Goal: Task Accomplishment & Management: Complete application form

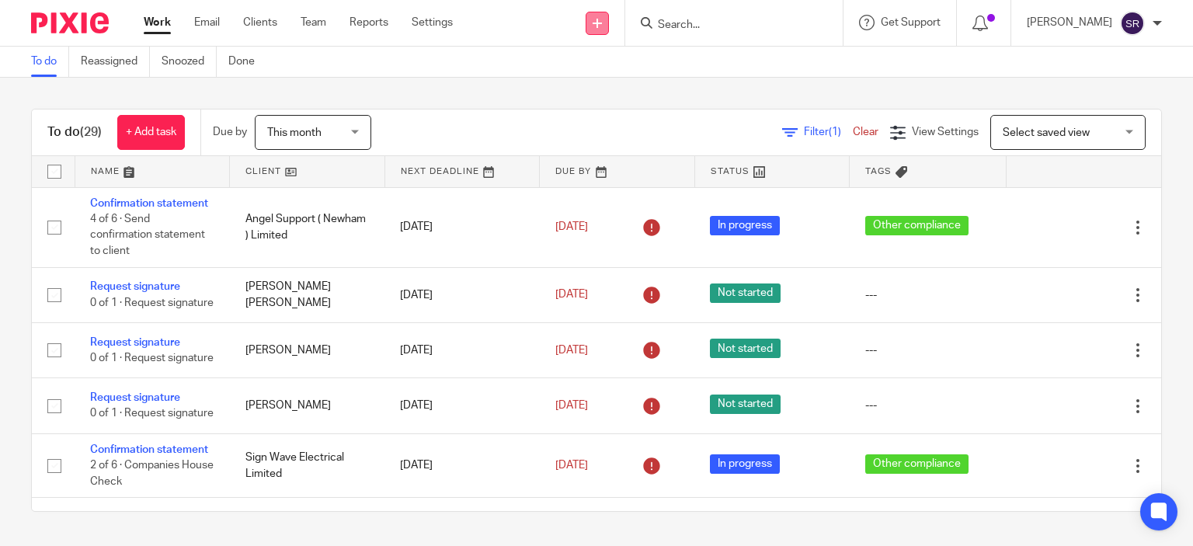
click at [602, 22] on icon at bounding box center [597, 23] width 9 height 9
click at [659, 136] on link "Request signature" at bounding box center [628, 141] width 109 height 23
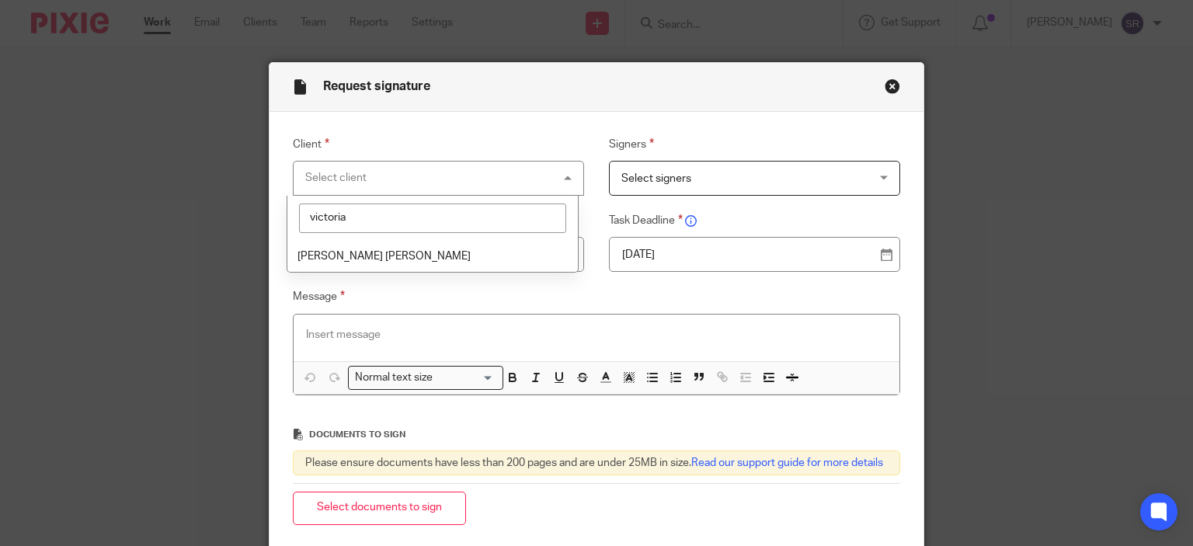
type input "victoria"
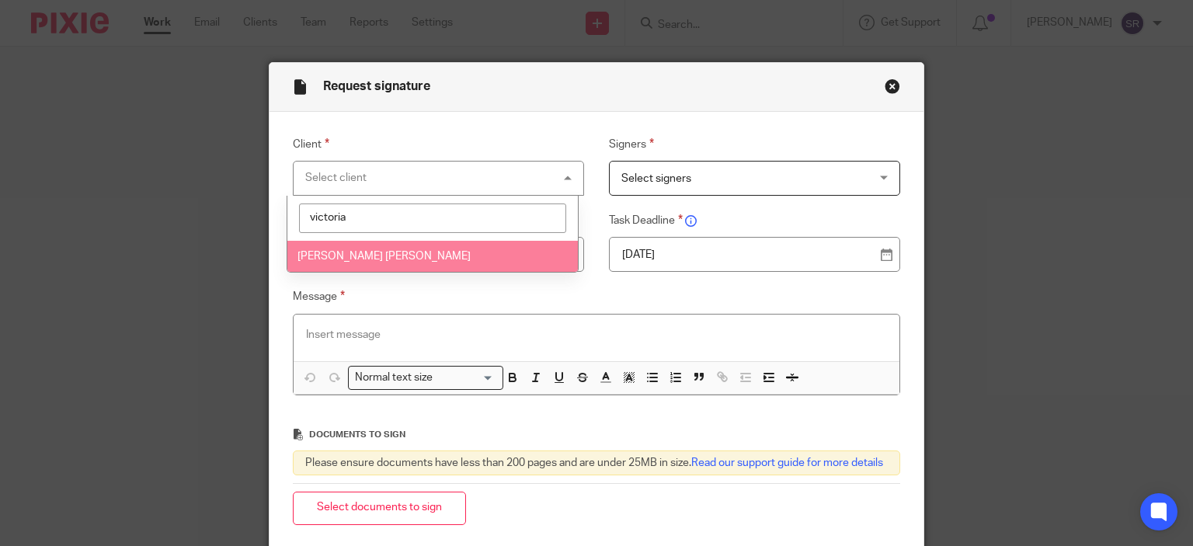
click at [496, 266] on li "[PERSON_NAME] [PERSON_NAME]" at bounding box center [432, 257] width 291 height 32
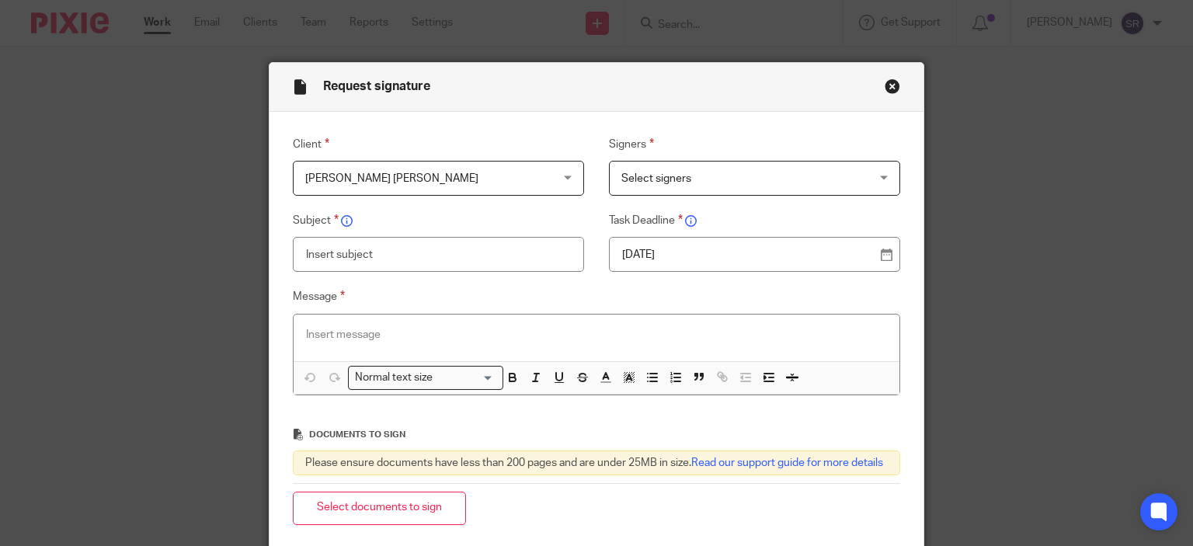
click at [689, 165] on span "Select signers" at bounding box center [733, 178] width 223 height 33
click at [885, 84] on button "Close modal" at bounding box center [893, 86] width 16 height 16
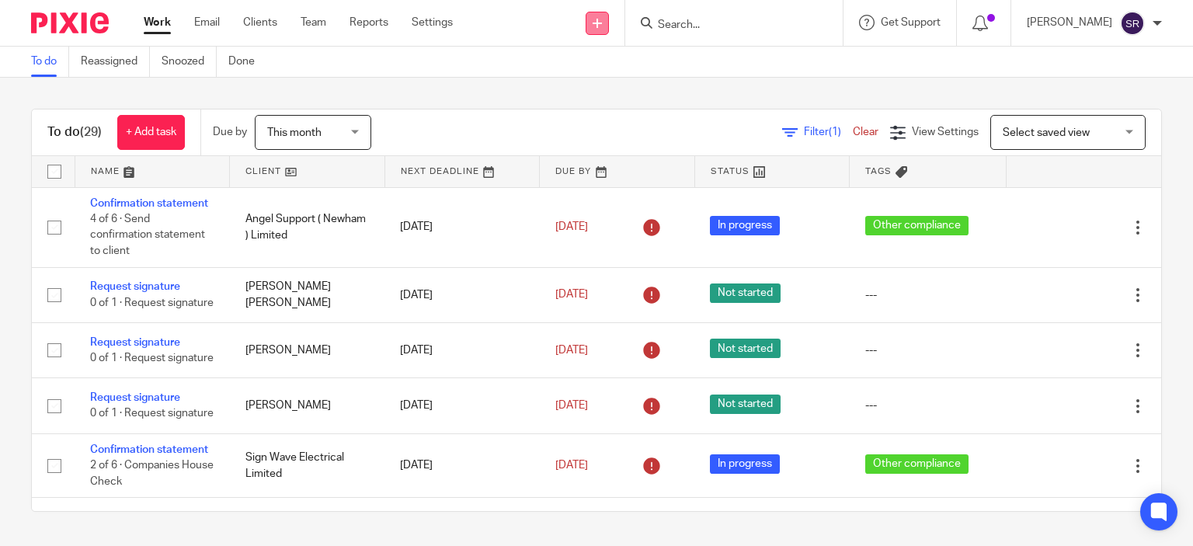
click at [609, 27] on link at bounding box center [597, 23] width 23 height 23
click at [650, 136] on link "Request signature" at bounding box center [628, 141] width 109 height 23
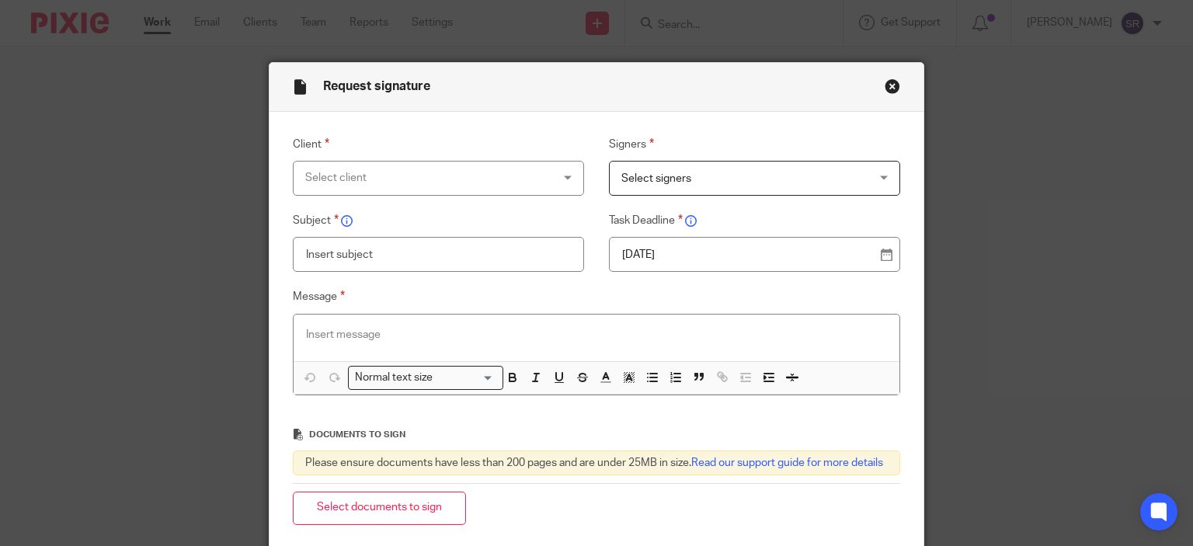
click at [490, 186] on div "Select client" at bounding box center [416, 178] width 223 height 33
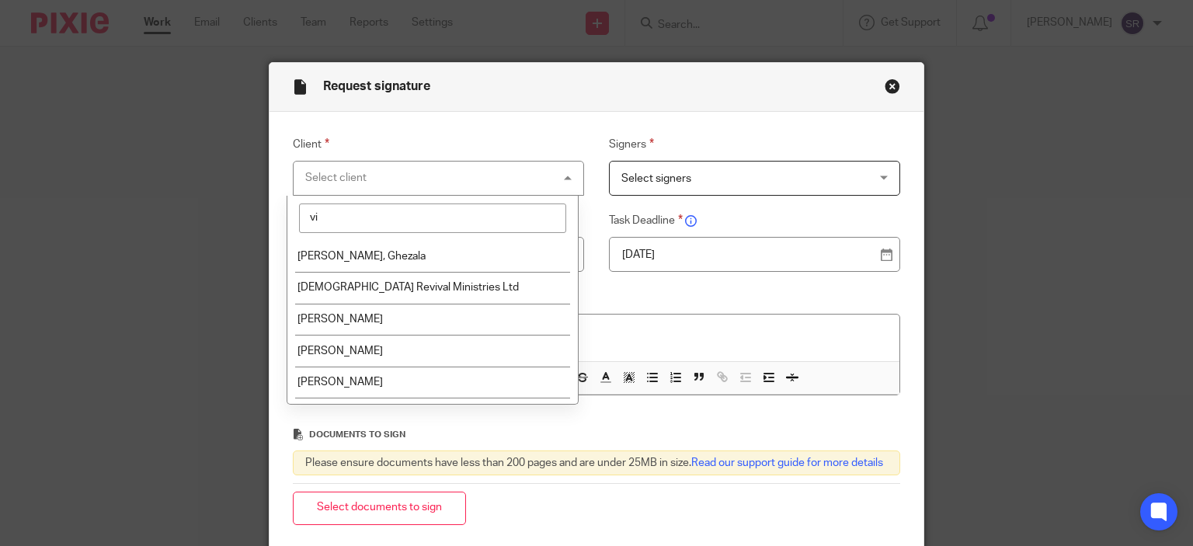
type input "vic"
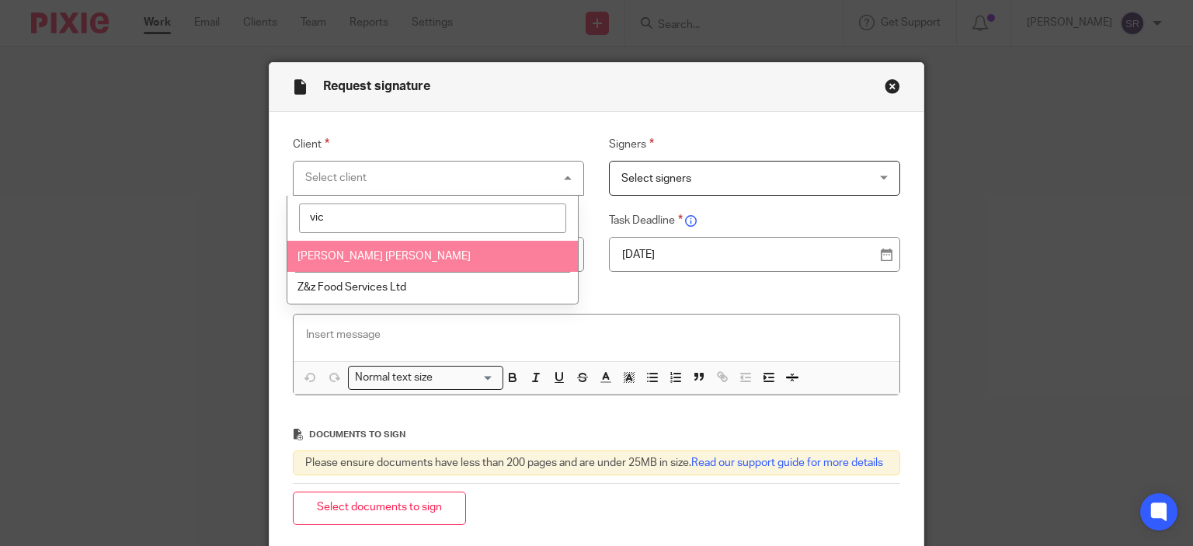
click at [533, 251] on li "[PERSON_NAME] [PERSON_NAME]" at bounding box center [432, 257] width 291 height 32
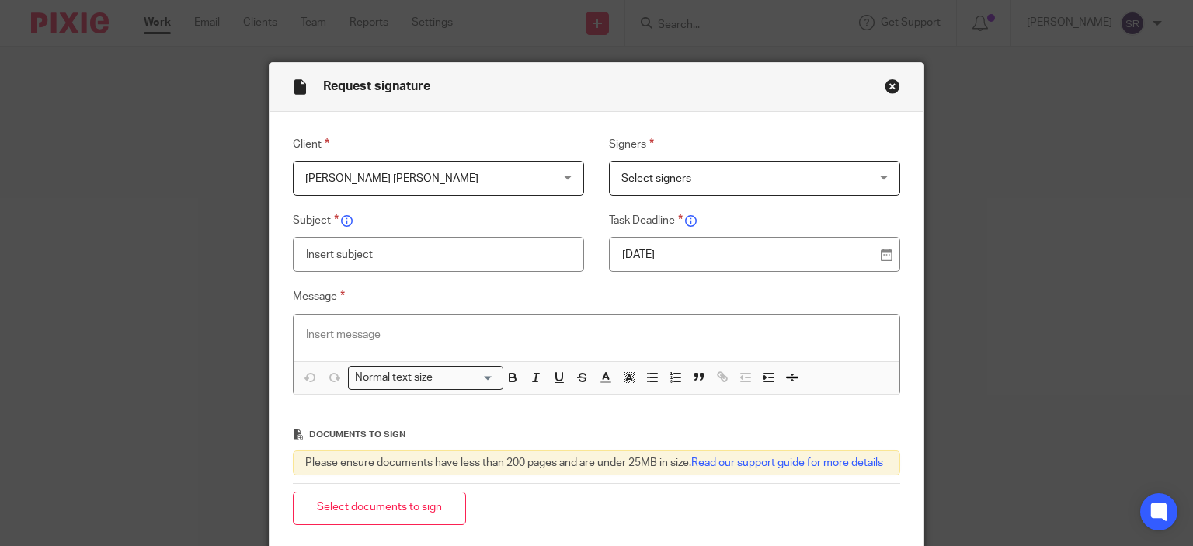
click at [683, 179] on span "Select signers" at bounding box center [657, 178] width 70 height 11
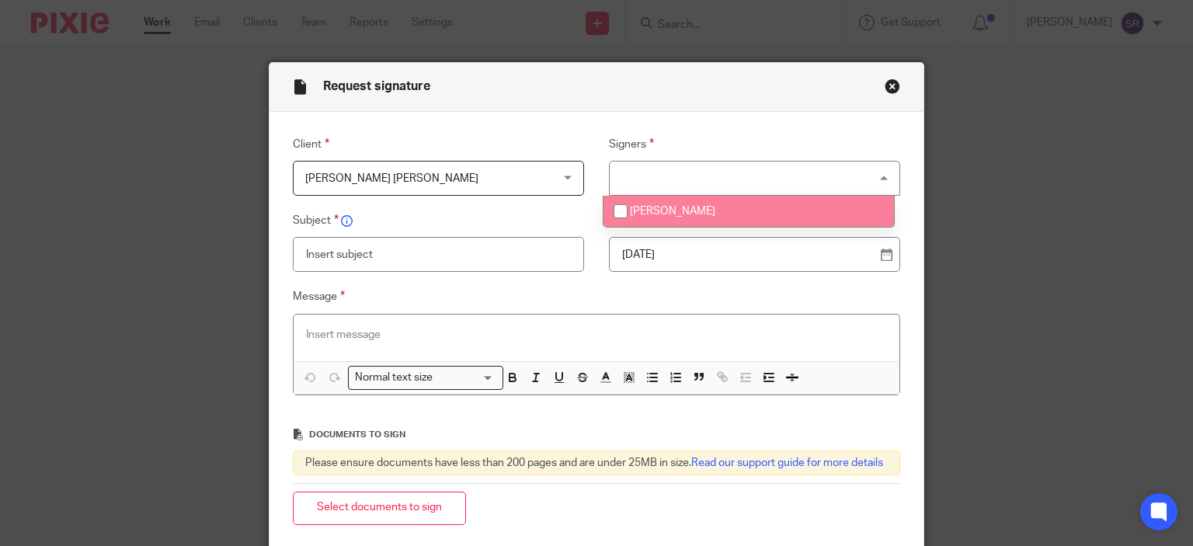
click at [673, 199] on li "[PERSON_NAME]" at bounding box center [749, 212] width 291 height 32
checkbox input "true"
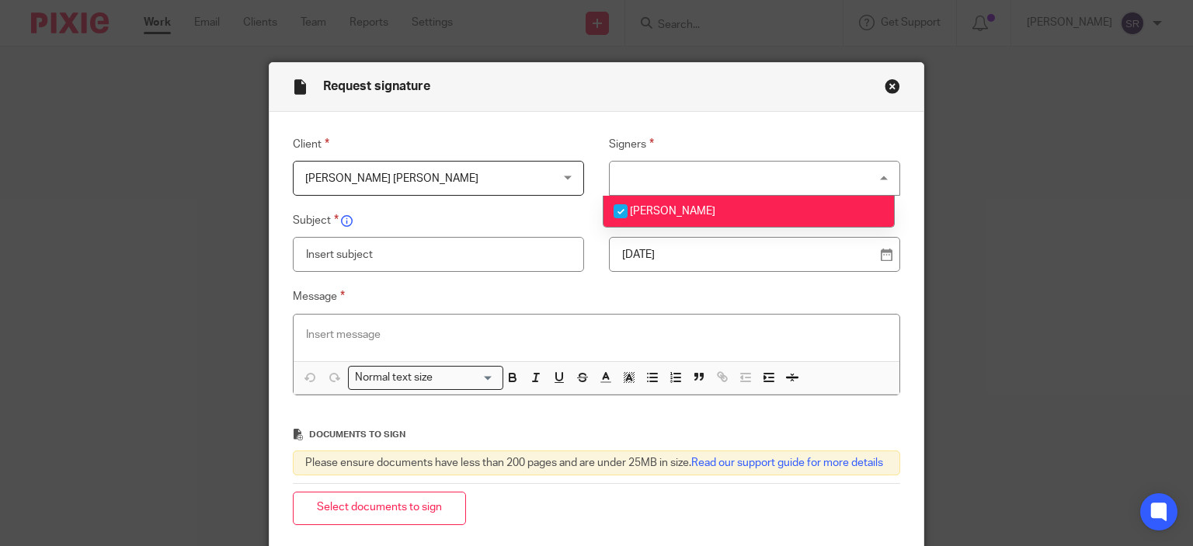
click at [524, 262] on input "text" at bounding box center [439, 254] width 292 height 35
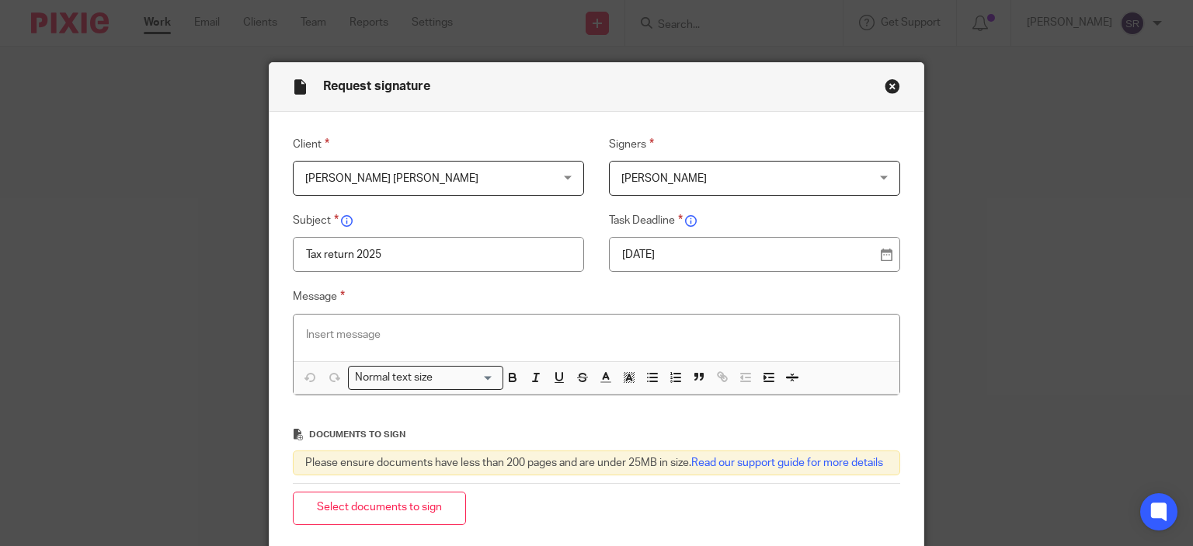
type input "Tax return 2025"
click at [381, 335] on p at bounding box center [597, 335] width 582 height 16
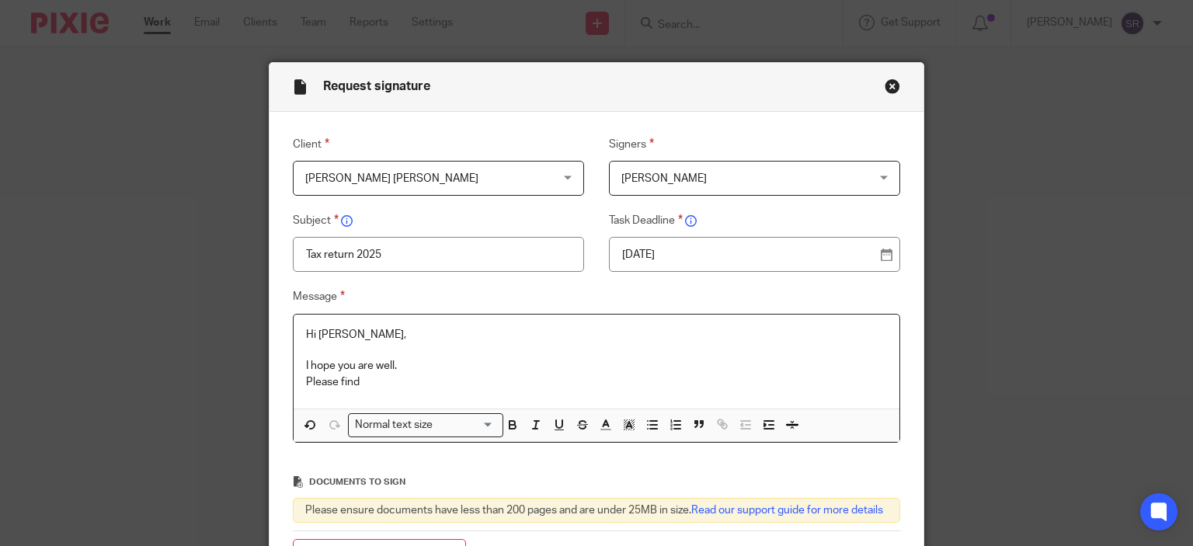
click at [407, 369] on p "I hope you are well." at bounding box center [597, 366] width 582 height 16
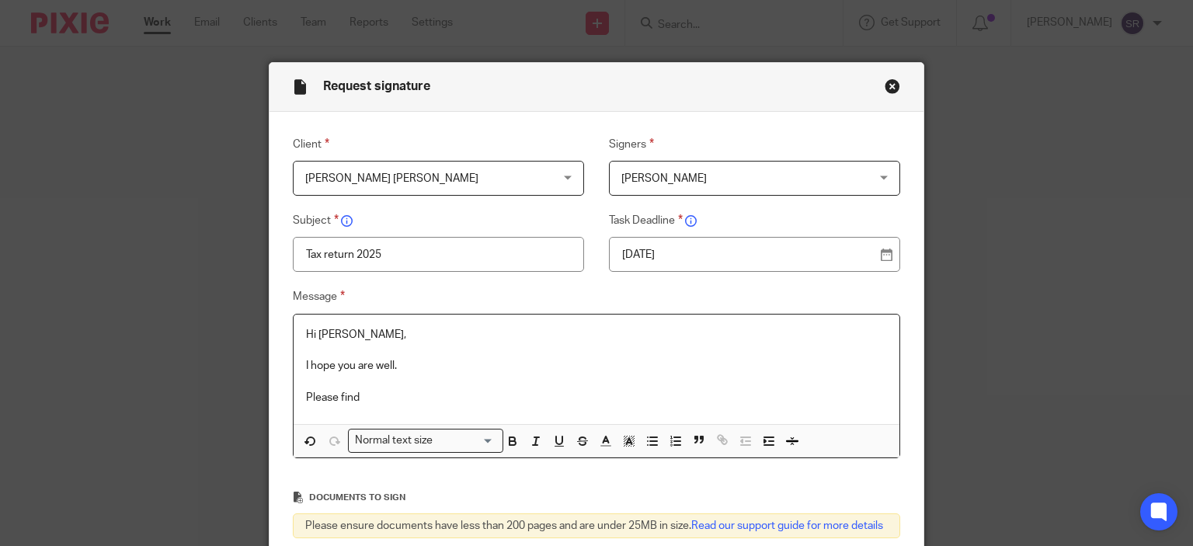
drag, startPoint x: 396, startPoint y: 391, endPoint x: 373, endPoint y: 401, distance: 25.4
click at [373, 401] on p "Please find" at bounding box center [597, 398] width 582 height 16
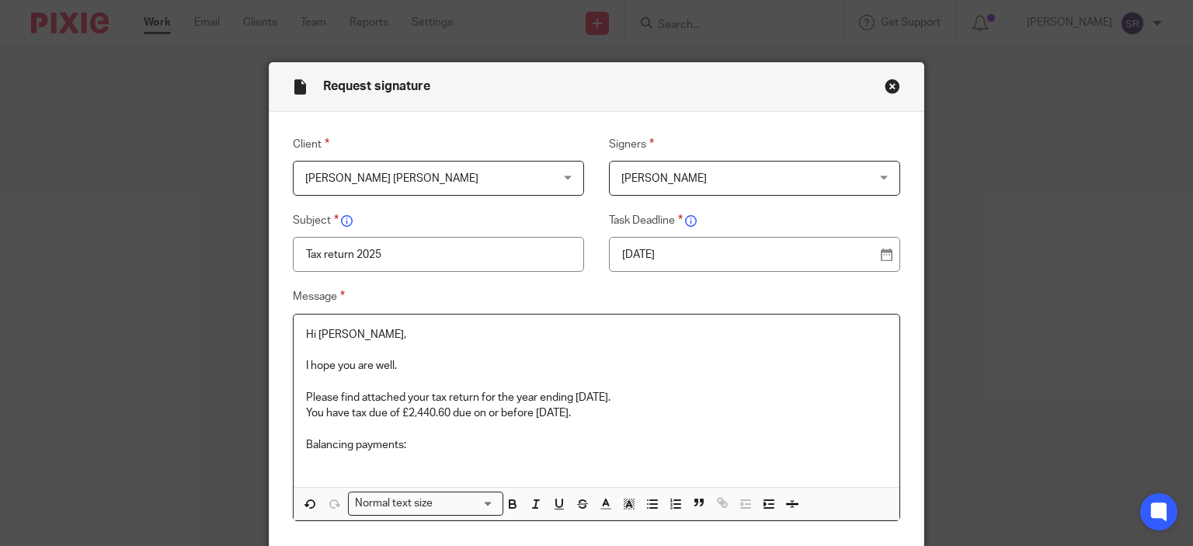
click at [413, 448] on p "Balancing payments:" at bounding box center [597, 445] width 582 height 16
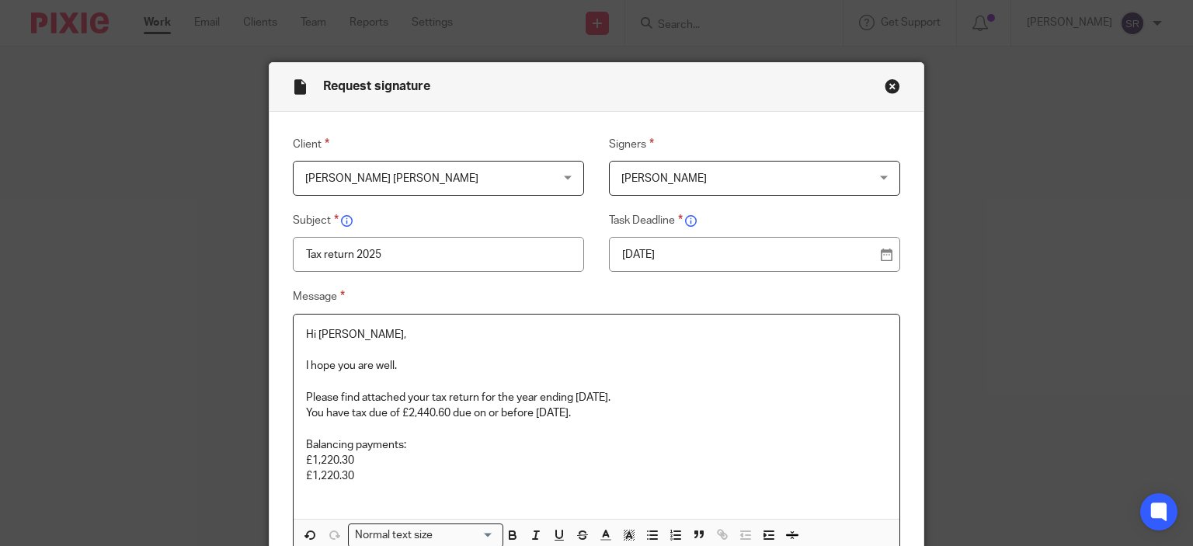
click at [406, 453] on p "£1,220.30" at bounding box center [597, 461] width 582 height 16
click at [380, 473] on p "£1,220.30" at bounding box center [597, 476] width 582 height 16
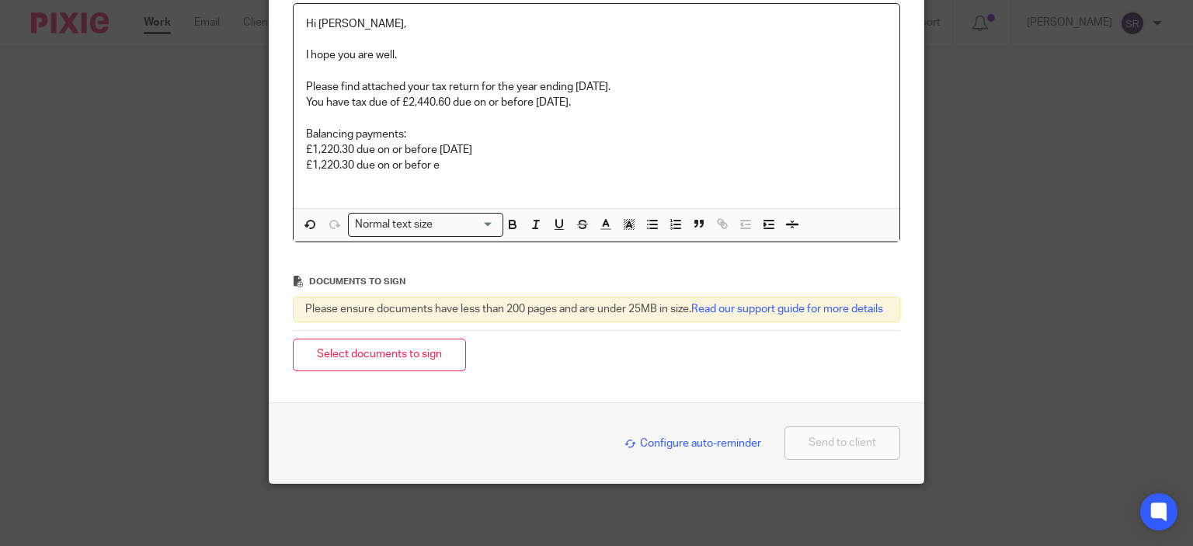
click at [454, 158] on p "£1,220.30 due on or befor e" at bounding box center [597, 166] width 582 height 16
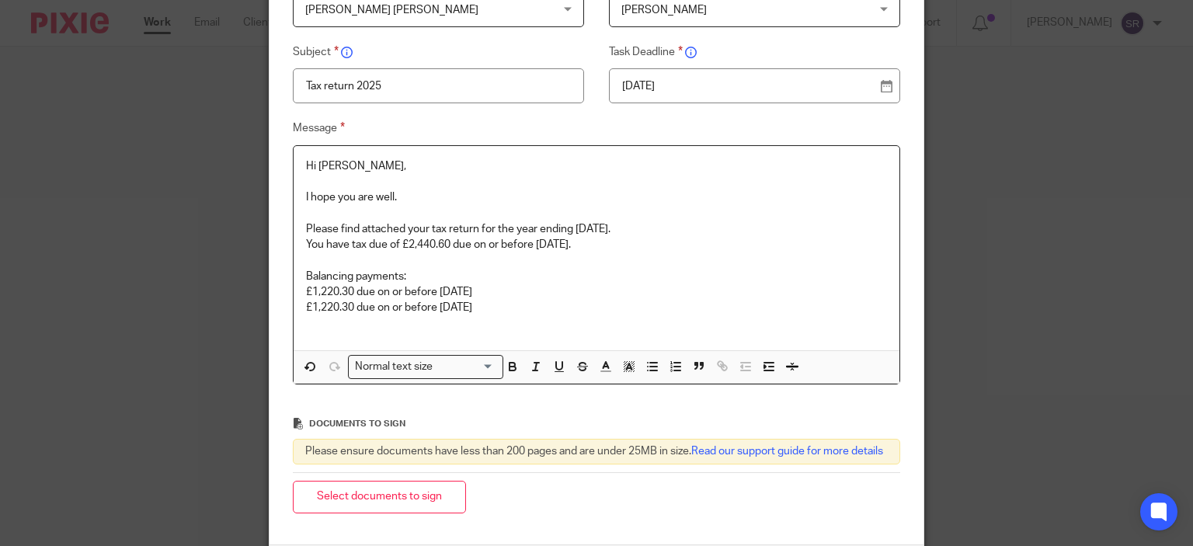
click at [563, 288] on p "£1,220.30 due on or before [DATE]" at bounding box center [597, 292] width 582 height 16
click at [632, 226] on p "Please find attached your tax return for the year ending [DATE]." at bounding box center [597, 229] width 582 height 16
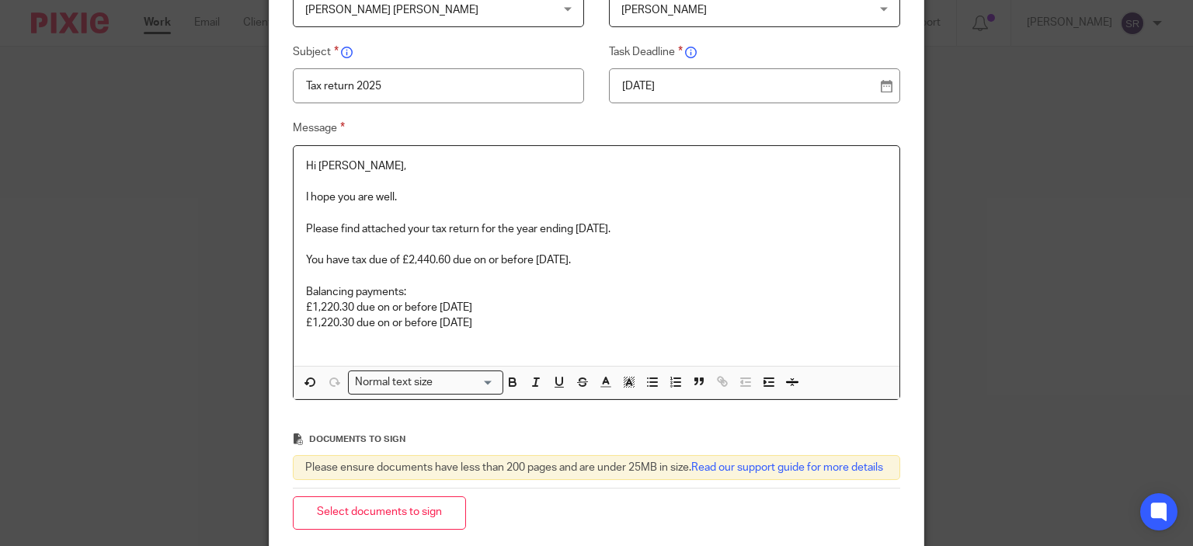
click at [469, 259] on p "You have tax due of £2,440.60 due on or before 31.01.2026." at bounding box center [597, 261] width 582 height 16
drag, startPoint x: 600, startPoint y: 340, endPoint x: 570, endPoint y: 343, distance: 29.8
click at [570, 343] on p at bounding box center [597, 340] width 582 height 16
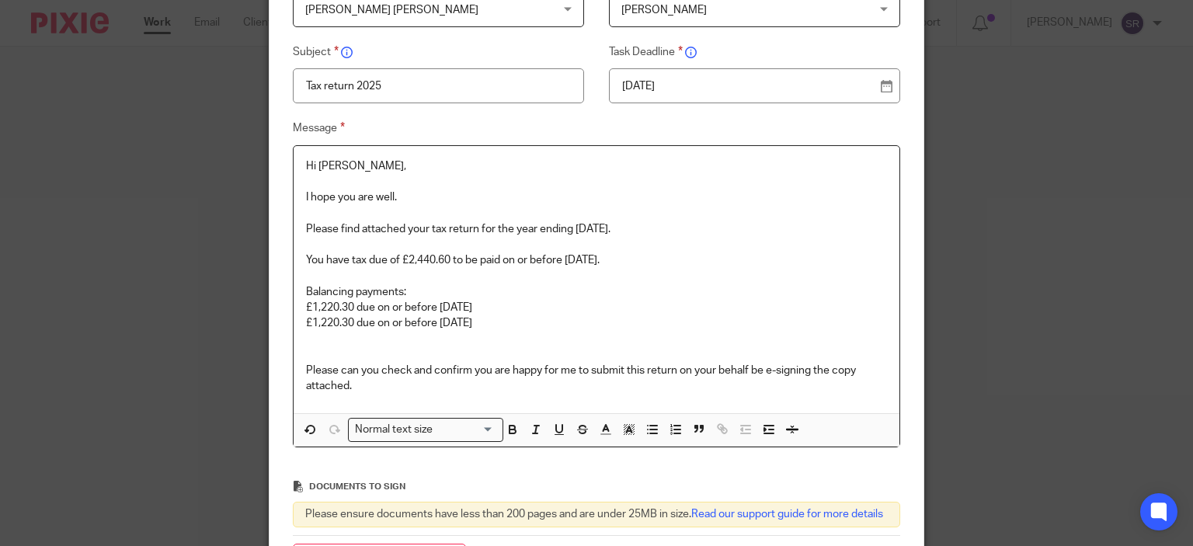
scroll to position [387, 0]
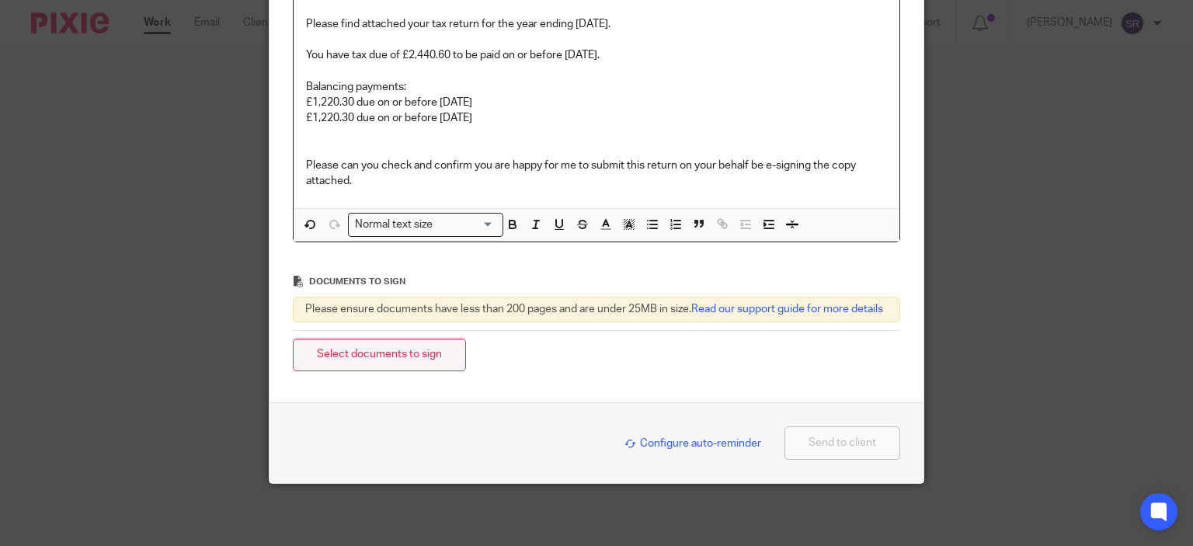
click at [432, 359] on button "Select documents to sign" at bounding box center [379, 355] width 173 height 33
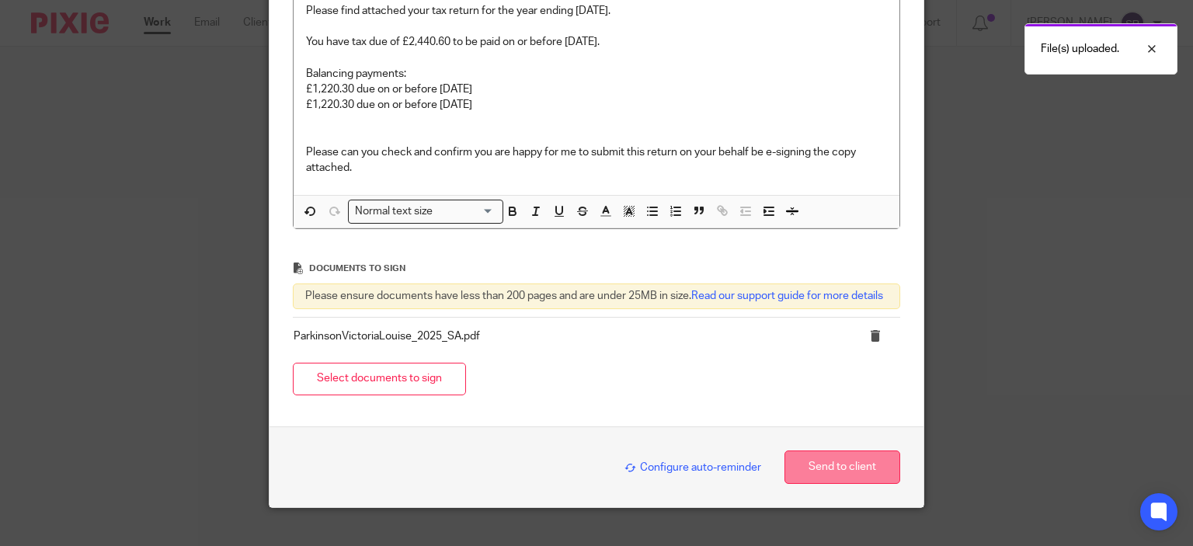
click at [825, 481] on button "Send to client" at bounding box center [843, 467] width 116 height 33
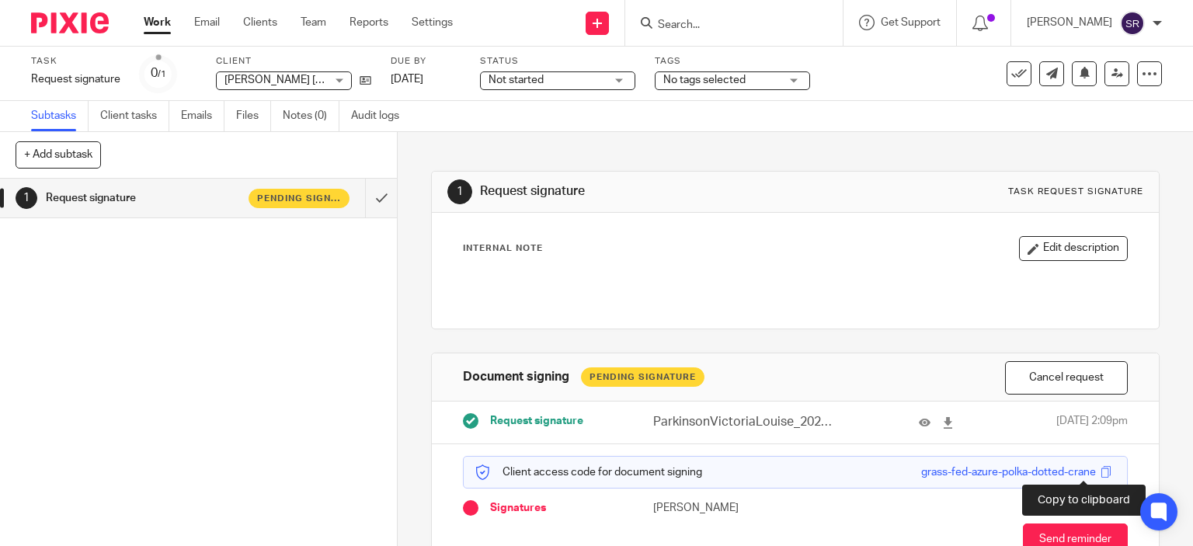
click at [1100, 472] on span at bounding box center [1106, 472] width 12 height 12
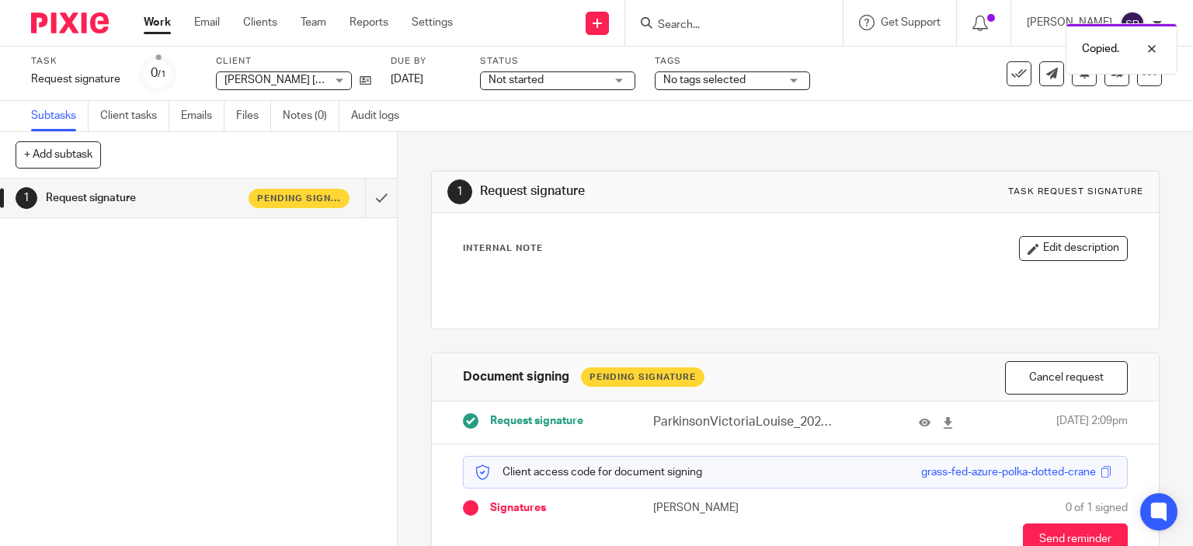
click at [1041, 68] on div "Copied." at bounding box center [887, 45] width 581 height 59
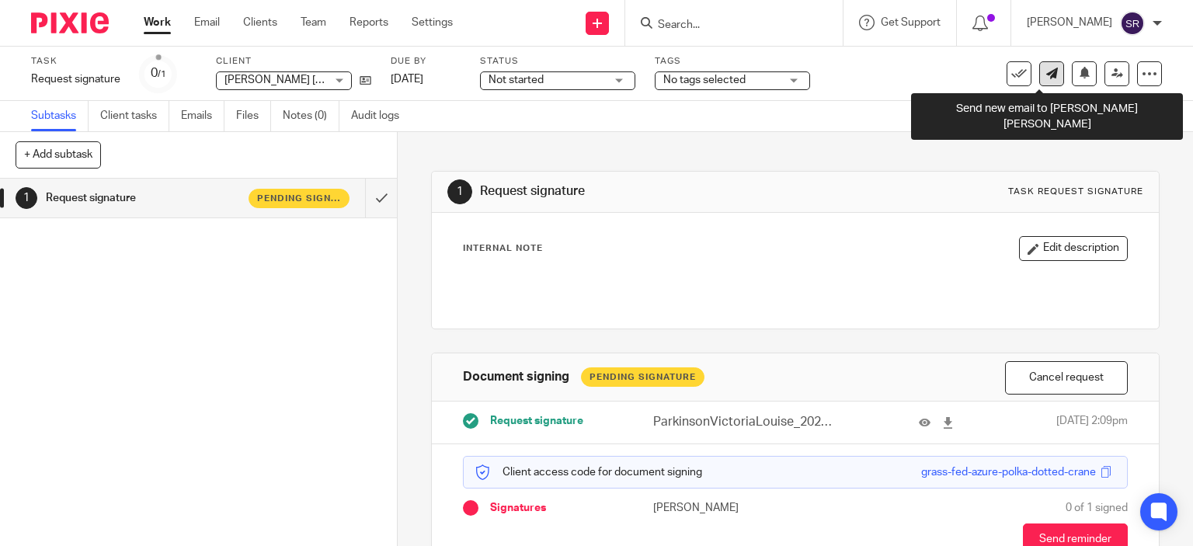
click at [1047, 78] on icon at bounding box center [1053, 74] width 12 height 12
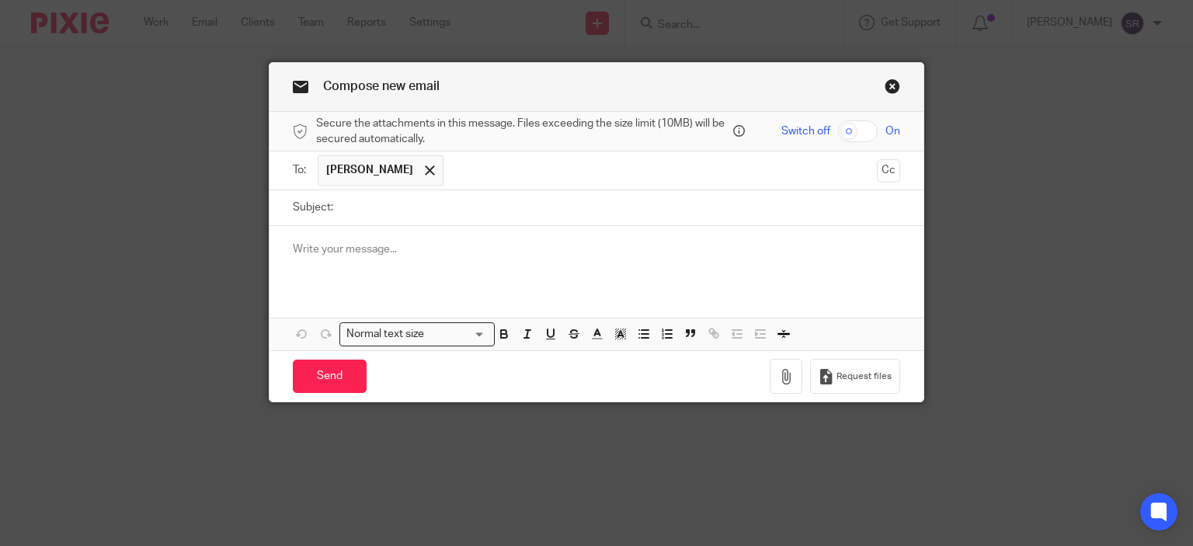
click at [425, 170] on span at bounding box center [430, 170] width 10 height 10
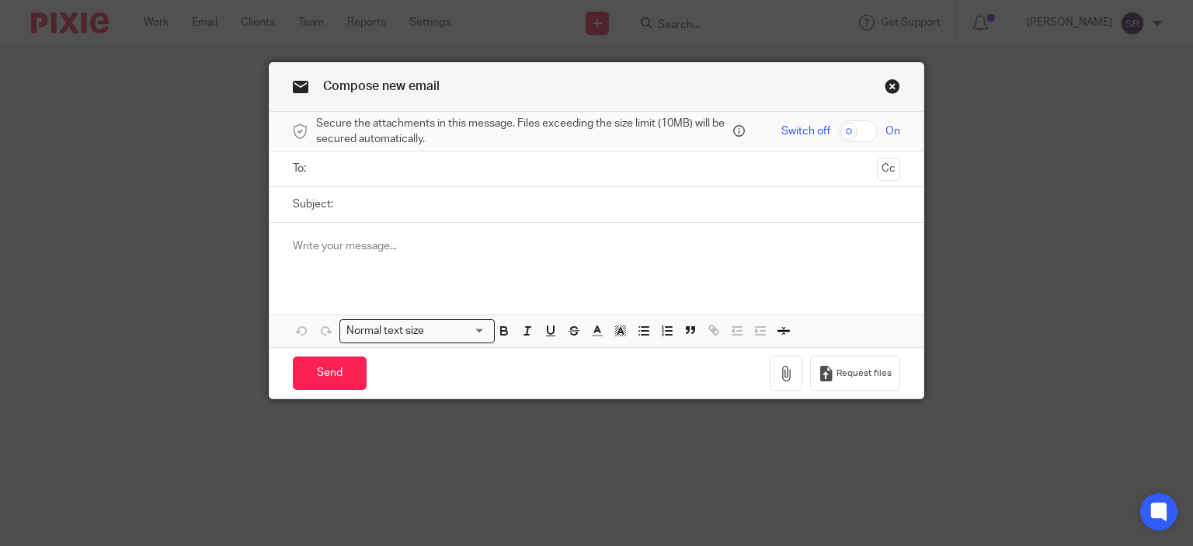
click at [411, 173] on input "text" at bounding box center [596, 169] width 549 height 18
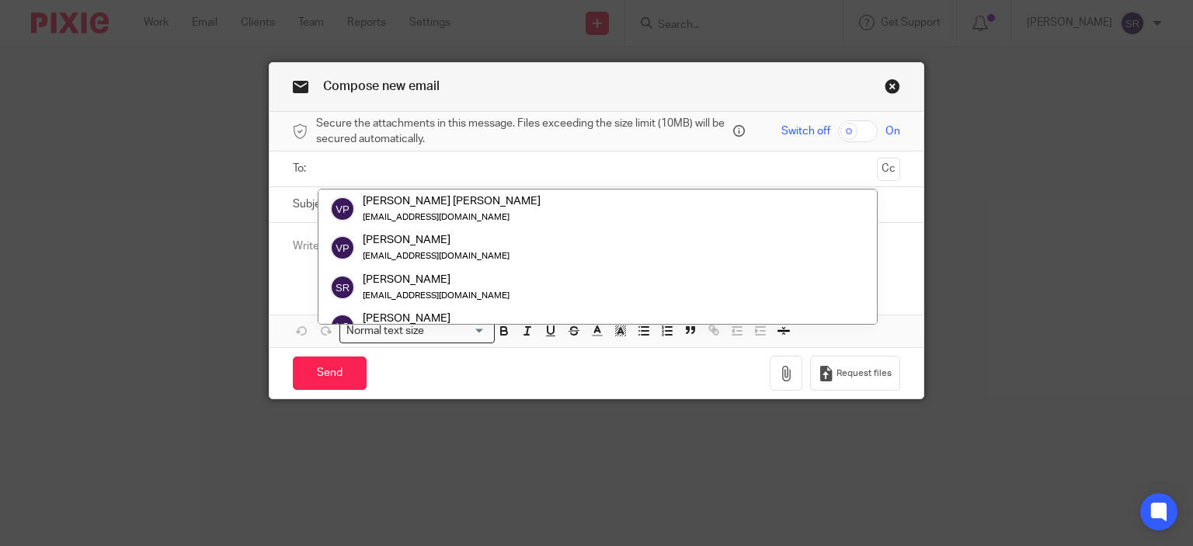
paste input "[EMAIL_ADDRESS][DOMAIN_NAME]"
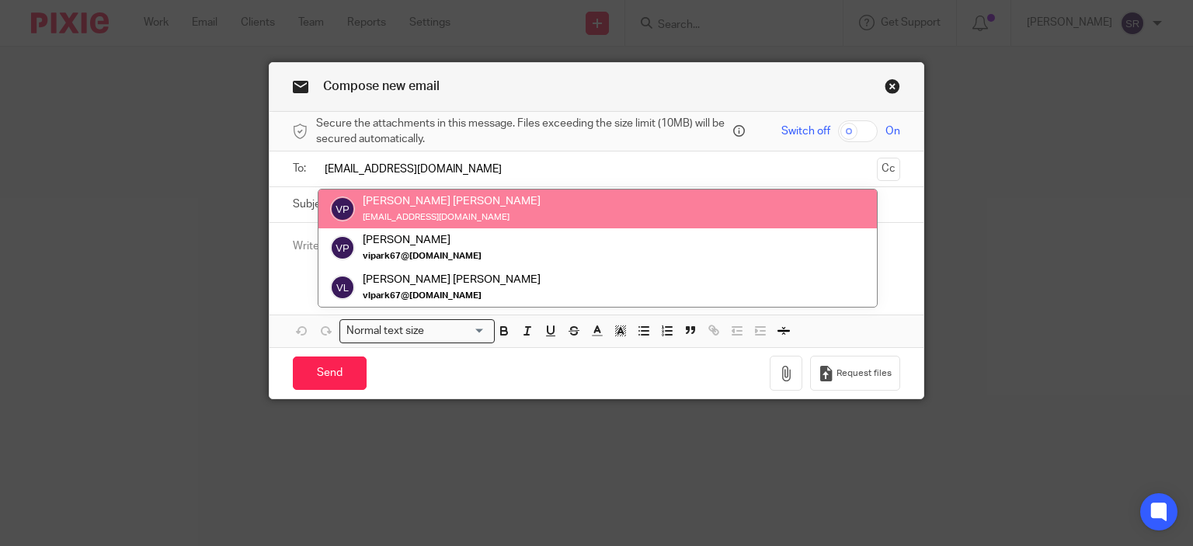
type input "[EMAIL_ADDRESS][DOMAIN_NAME]"
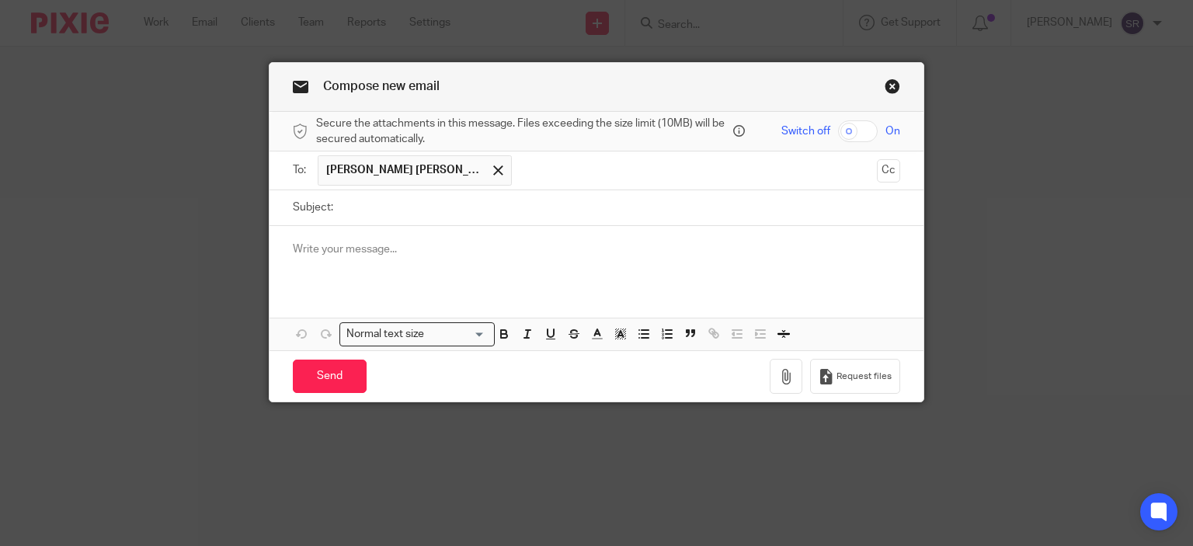
click at [986, 347] on div "Compose new email Secure the attachments in this message. Files exceeding the s…" at bounding box center [596, 273] width 1193 height 546
click at [493, 170] on span at bounding box center [498, 170] width 10 height 10
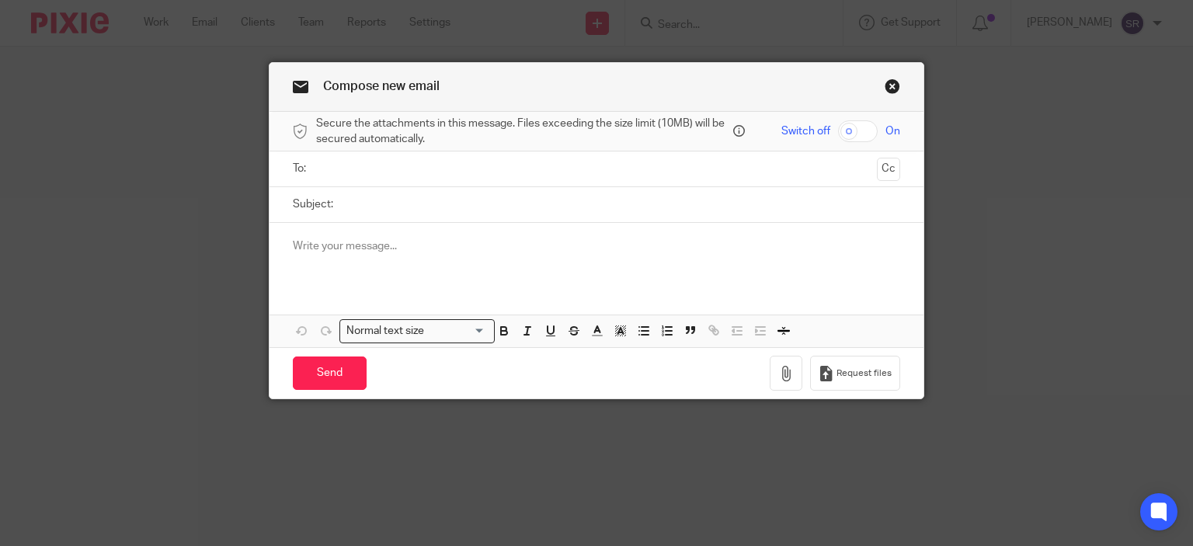
click at [885, 82] on link "Close this dialog window" at bounding box center [893, 88] width 16 height 21
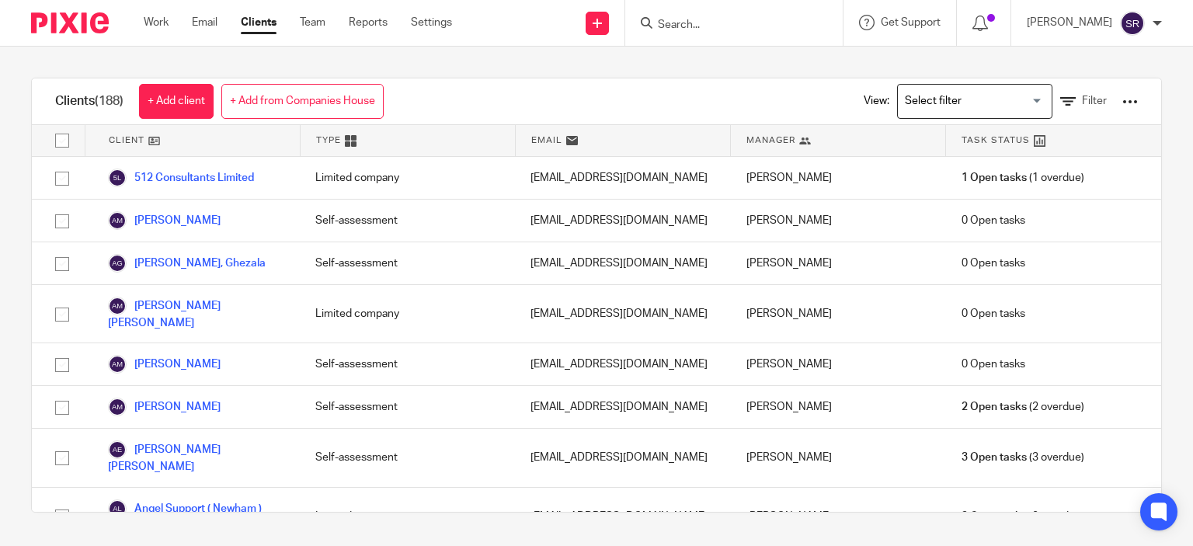
click at [754, 36] on div at bounding box center [734, 23] width 218 height 46
click at [731, 21] on input "Search" at bounding box center [727, 26] width 140 height 14
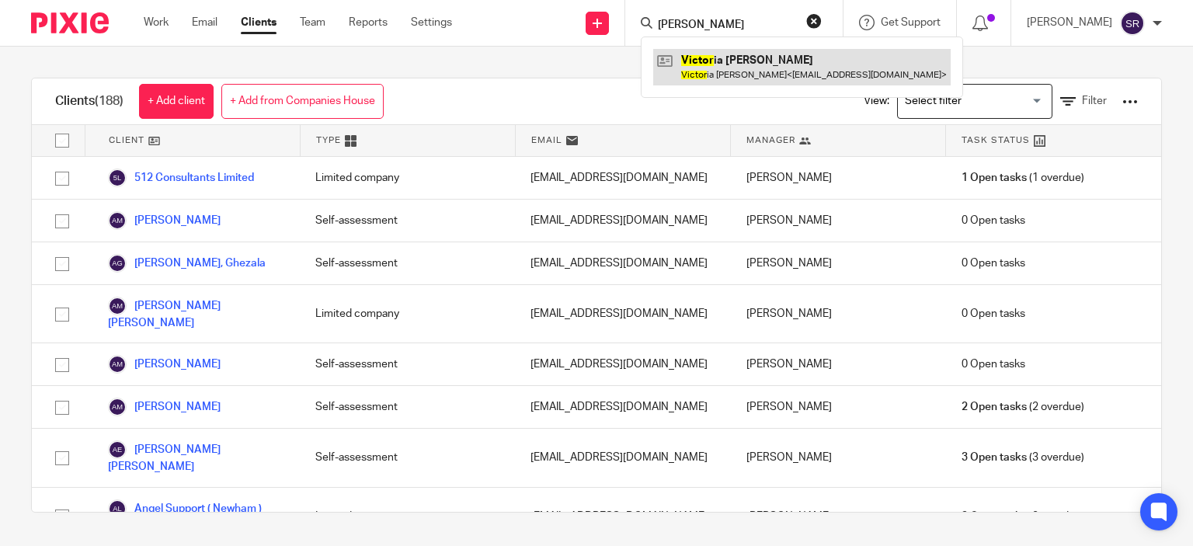
type input "[PERSON_NAME]"
click at [759, 60] on link at bounding box center [802, 67] width 298 height 36
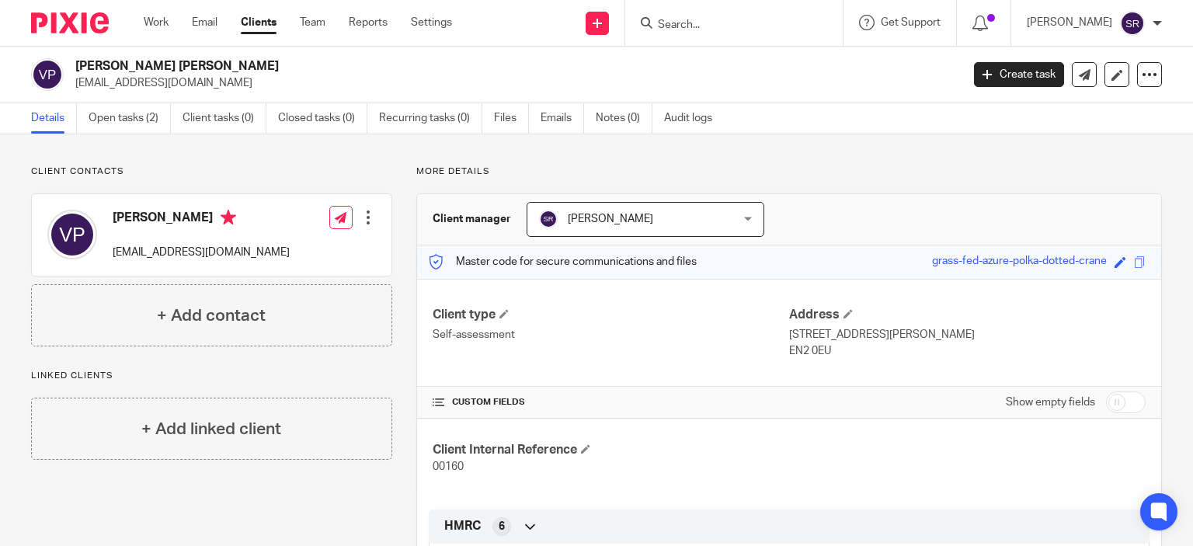
click at [370, 211] on div at bounding box center [368, 218] width 16 height 16
click at [274, 257] on link "Edit contact" at bounding box center [295, 252] width 148 height 23
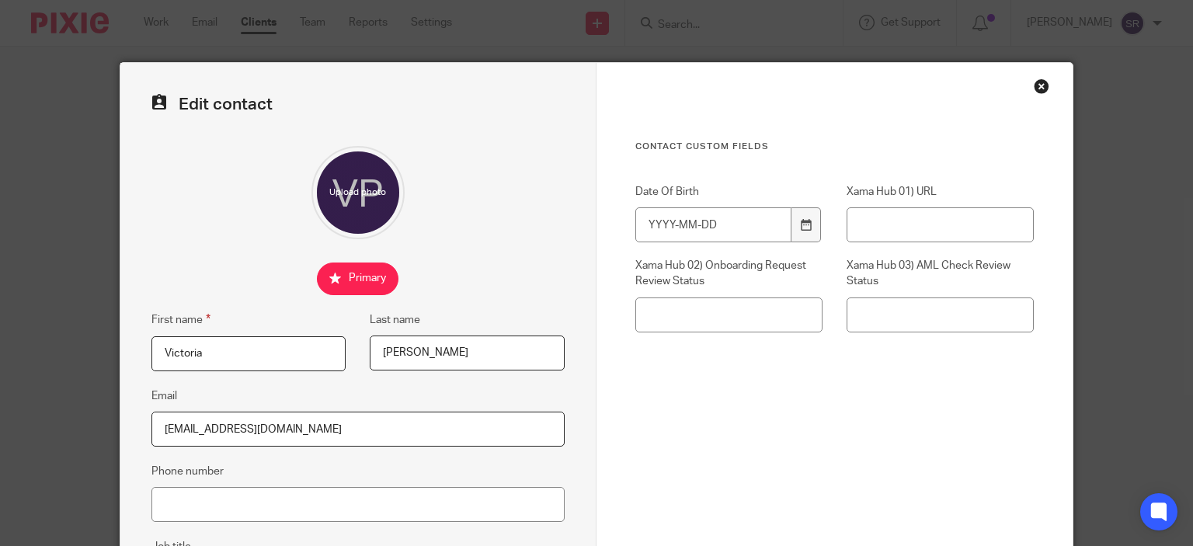
drag, startPoint x: 277, startPoint y: 428, endPoint x: 60, endPoint y: 422, distance: 216.9
click at [59, 422] on div "Edit contact First name [PERSON_NAME] Last name [PERSON_NAME] Email [EMAIL_ADDR…" at bounding box center [596, 273] width 1193 height 546
paste input "[EMAIL_ADDRESS][DOMAIN_NAME]"
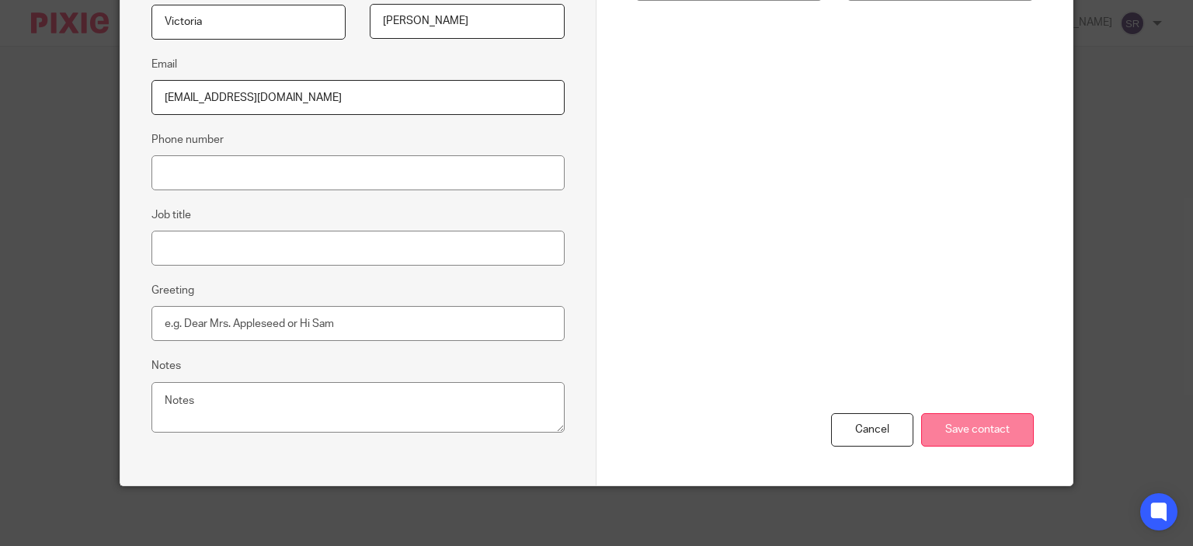
type input "[EMAIL_ADDRESS][DOMAIN_NAME]"
click at [980, 428] on input "Save contact" at bounding box center [977, 429] width 113 height 33
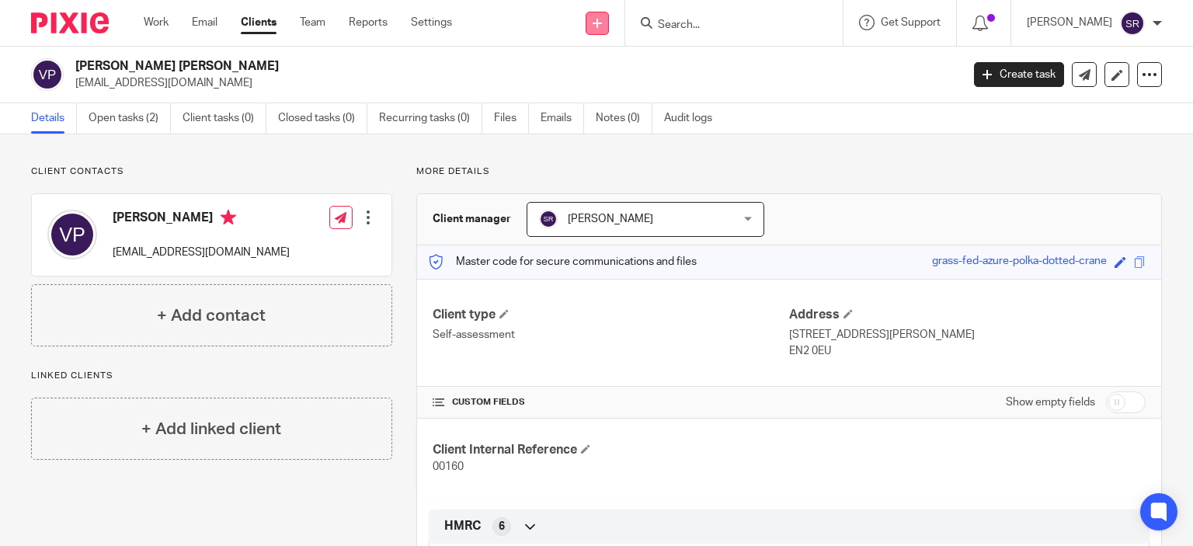
click at [609, 12] on link at bounding box center [597, 23] width 23 height 23
click at [624, 132] on link "Request signature" at bounding box center [628, 141] width 109 height 23
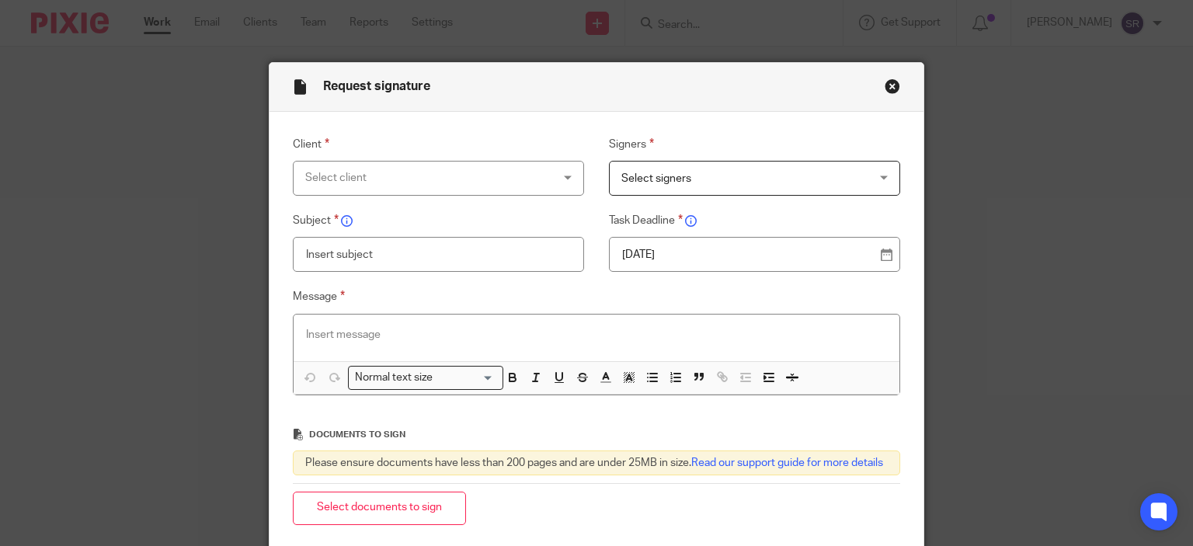
click at [409, 183] on div "Select client" at bounding box center [416, 178] width 223 height 33
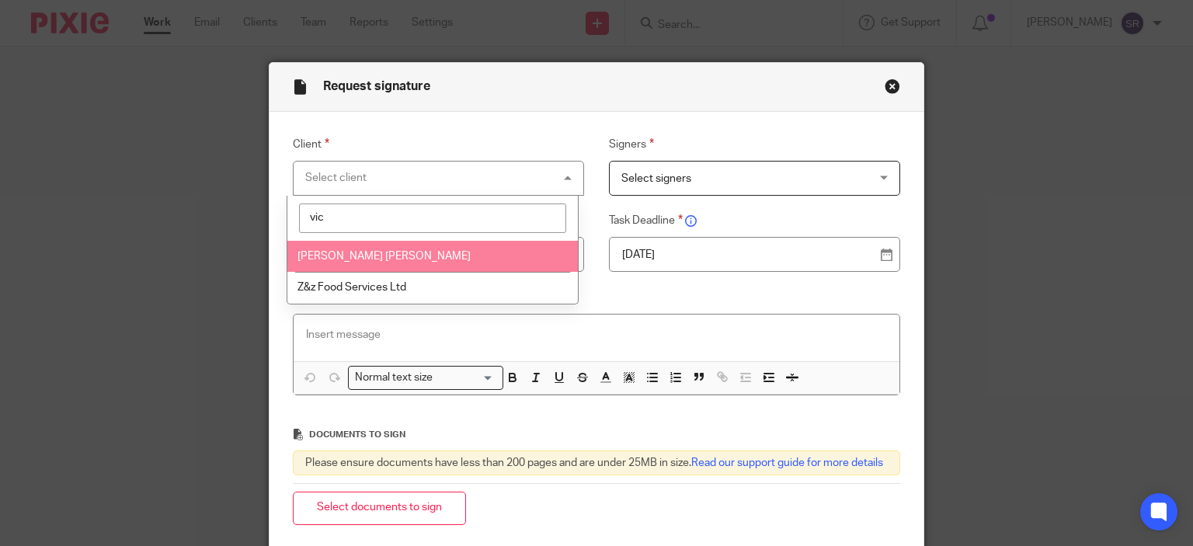
type input "vic"
click at [421, 254] on li "Victoria Louise Parkinson" at bounding box center [432, 257] width 291 height 32
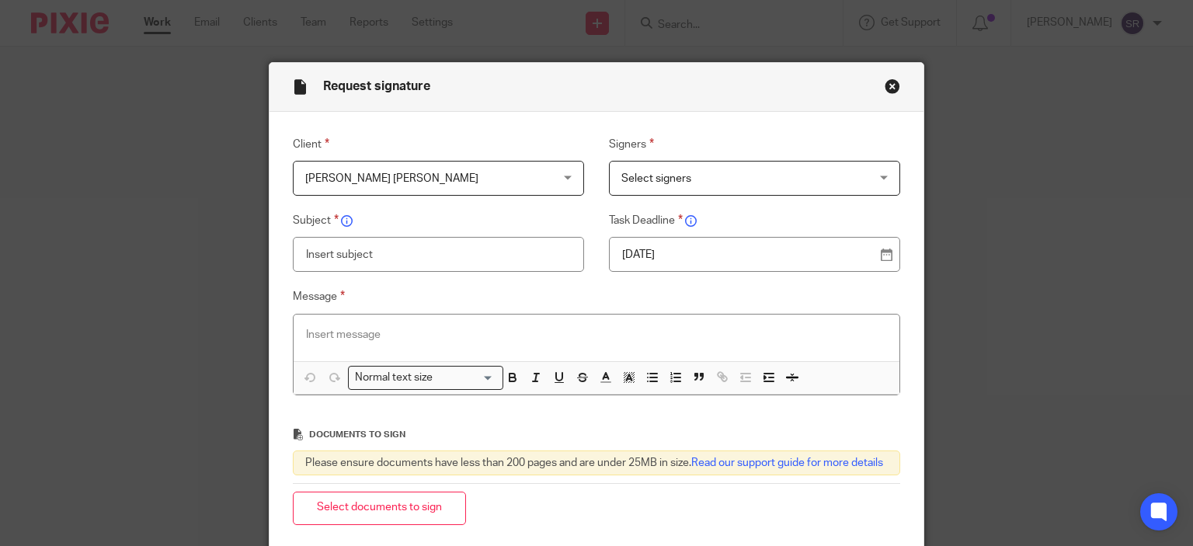
click at [721, 186] on span "Select signers" at bounding box center [733, 178] width 223 height 33
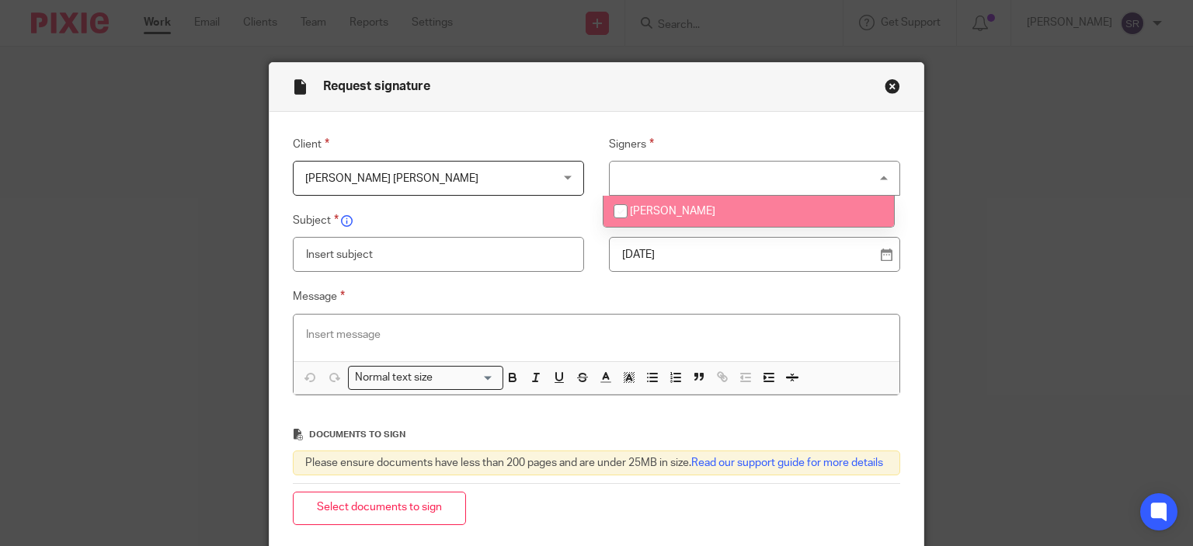
click at [696, 208] on span "[PERSON_NAME]" at bounding box center [672, 211] width 85 height 11
checkbox input "true"
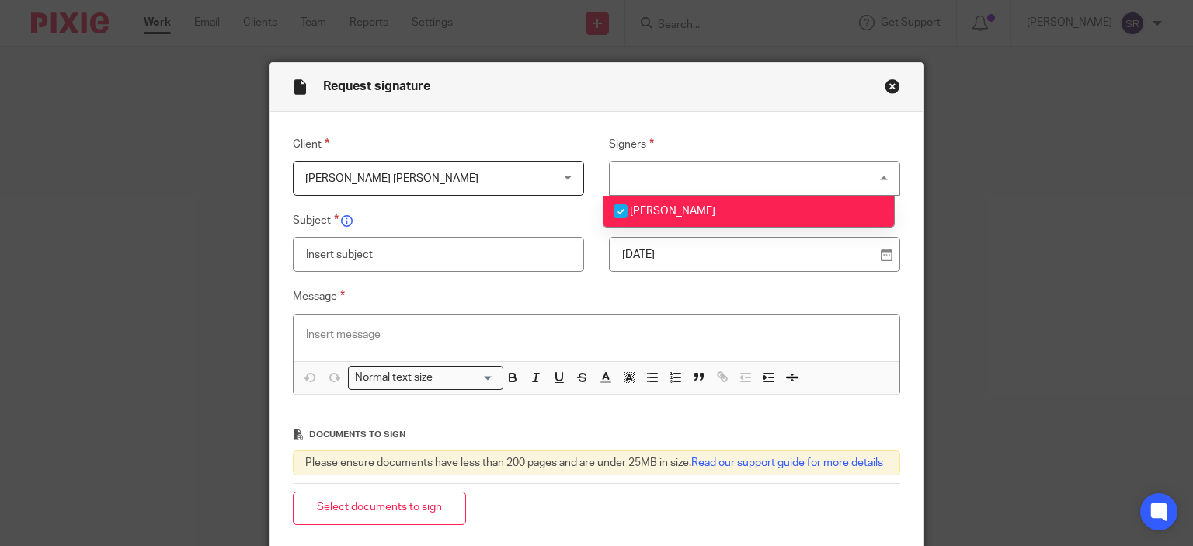
click at [362, 259] on input "text" at bounding box center [439, 254] width 292 height 35
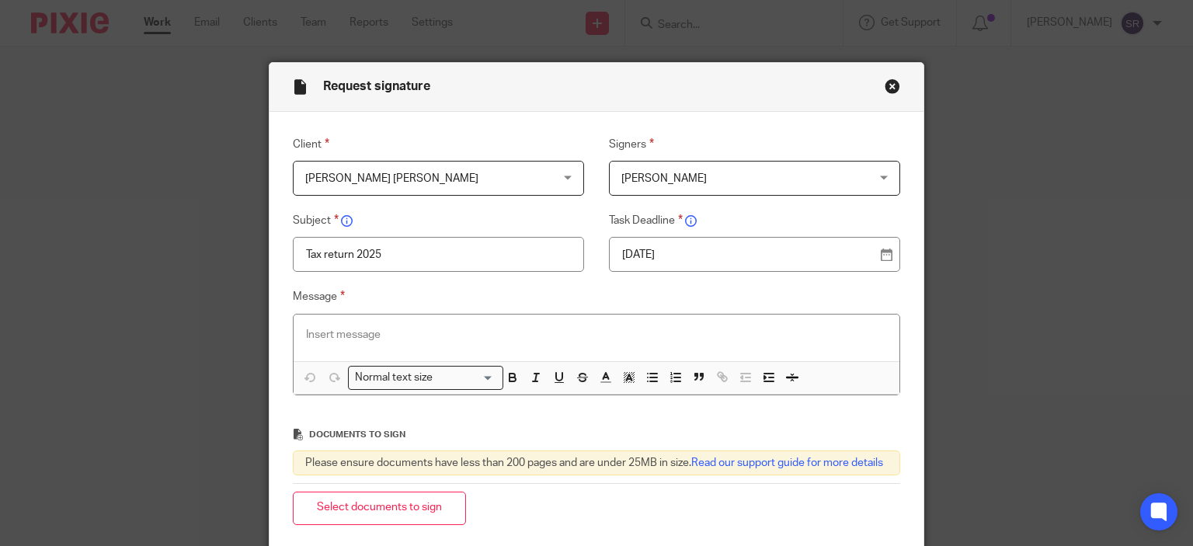
type input "Tax return 2025"
click at [398, 336] on p at bounding box center [597, 335] width 582 height 16
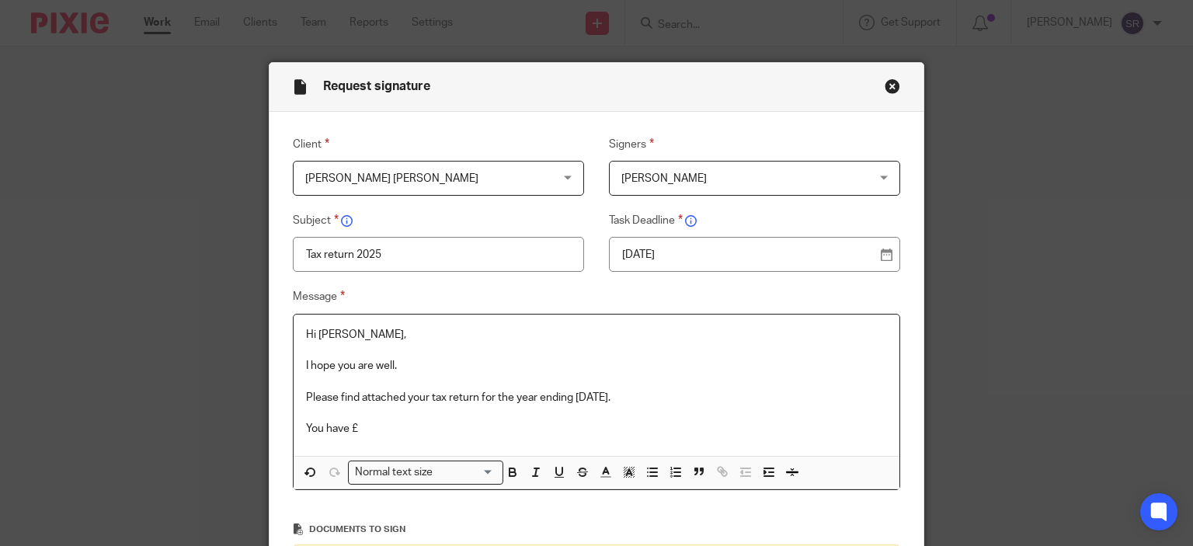
click at [365, 425] on p "You have £" at bounding box center [597, 429] width 582 height 16
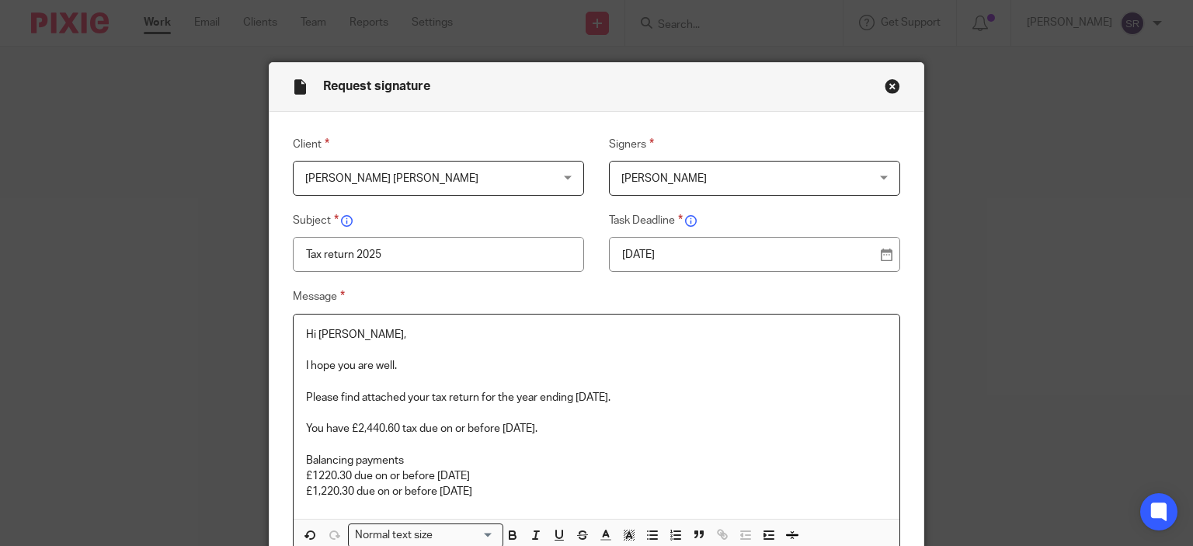
click at [312, 472] on p "£1220.30 due on or before 31.01.2026" at bounding box center [597, 476] width 582 height 16
click at [513, 482] on p "£1,220.30 due on or before [DATE]" at bounding box center [597, 476] width 582 height 16
click at [507, 490] on p "£1,220.30 due on or before [DATE]" at bounding box center [597, 492] width 582 height 16
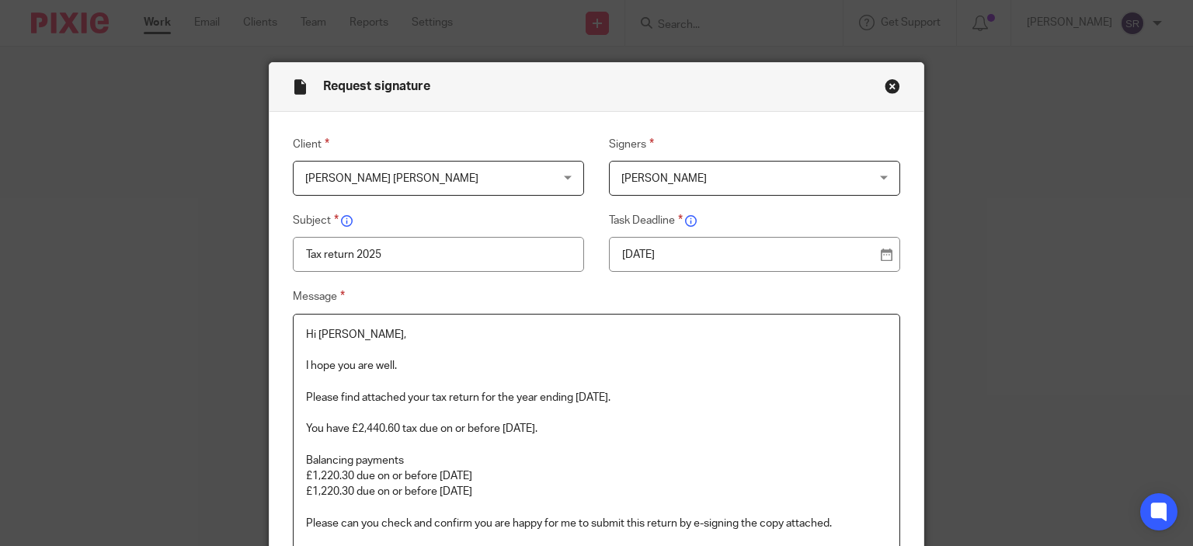
scroll to position [233, 0]
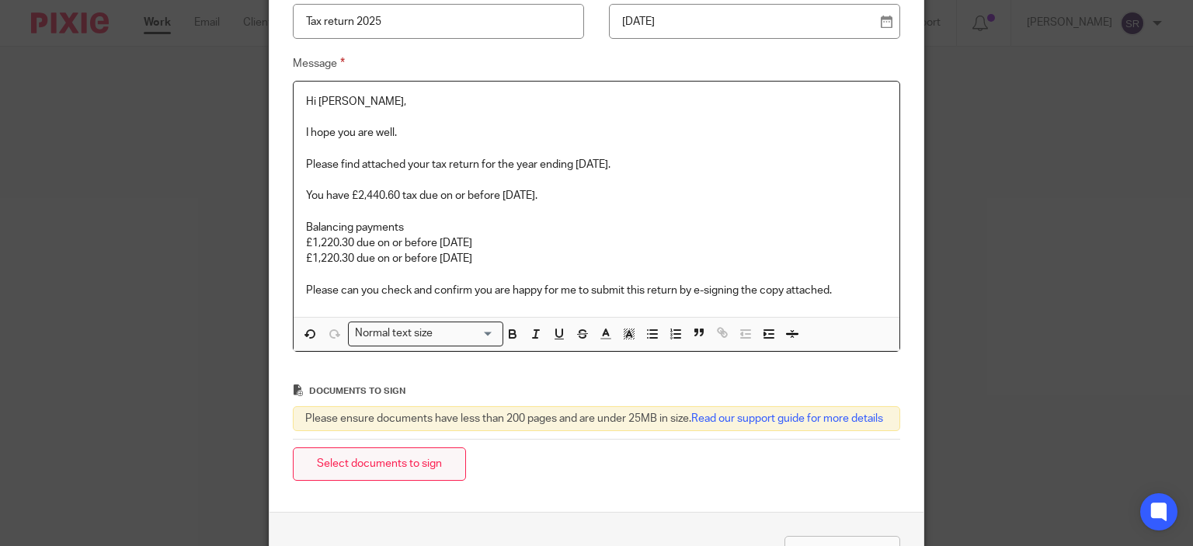
click at [432, 472] on button "Select documents to sign" at bounding box center [379, 464] width 173 height 33
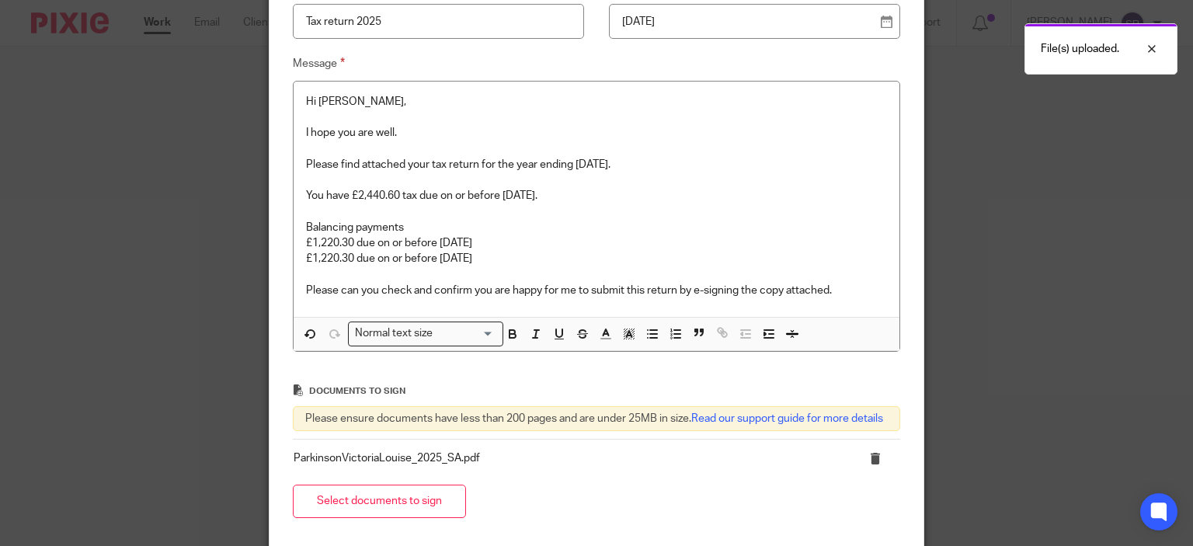
scroll to position [388, 0]
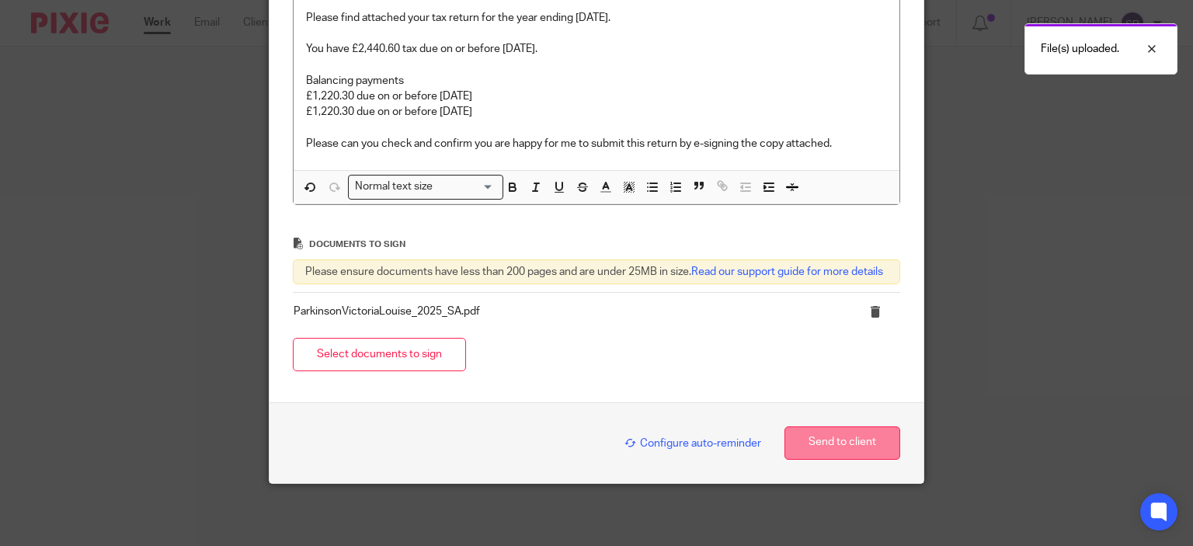
click at [847, 449] on button "Send to client" at bounding box center [843, 443] width 116 height 33
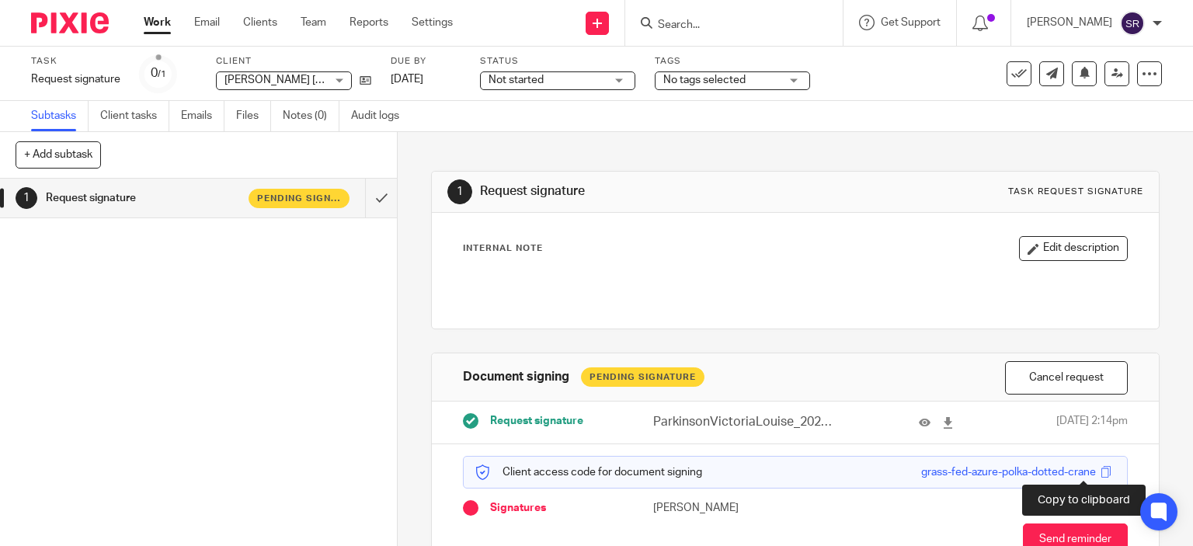
click at [1100, 470] on span at bounding box center [1106, 472] width 12 height 12
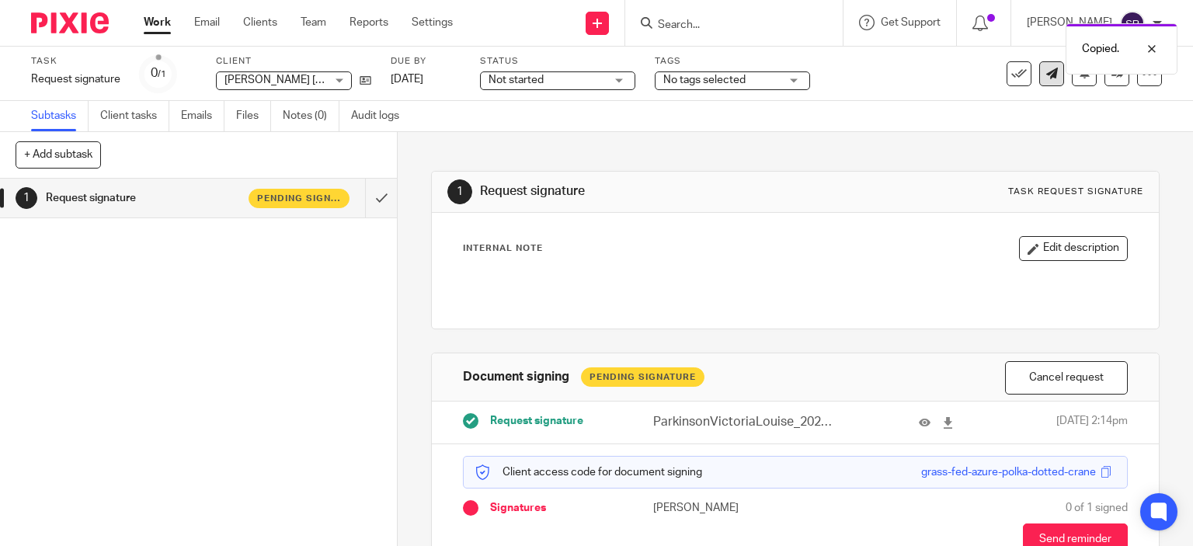
click at [1047, 78] on icon at bounding box center [1053, 74] width 12 height 12
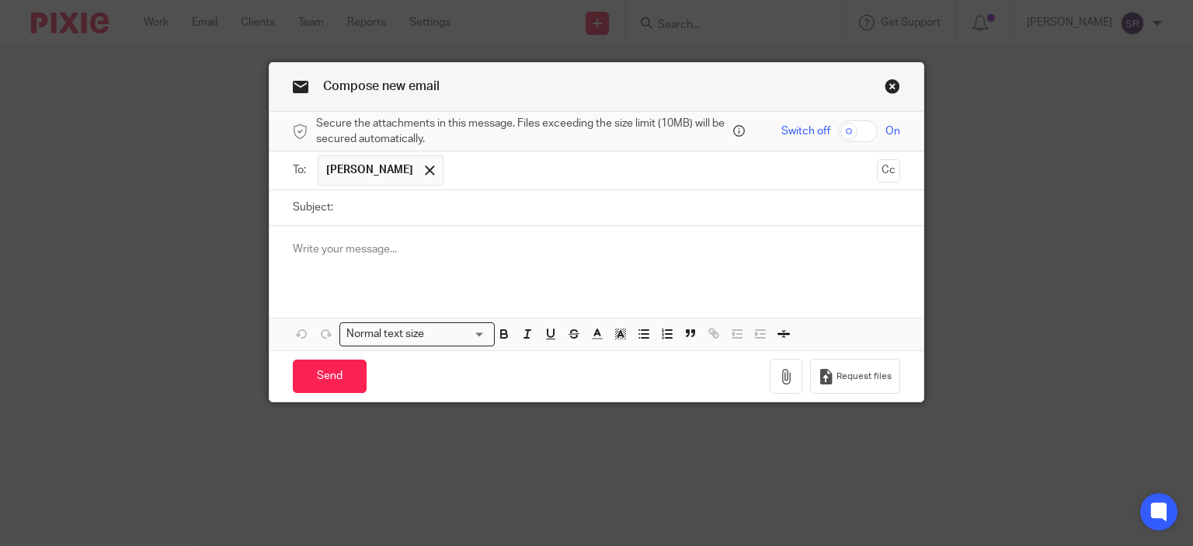
click at [383, 205] on input "Subject:" at bounding box center [621, 207] width 560 height 35
type input "Access code"
click at [379, 257] on div at bounding box center [597, 256] width 655 height 61
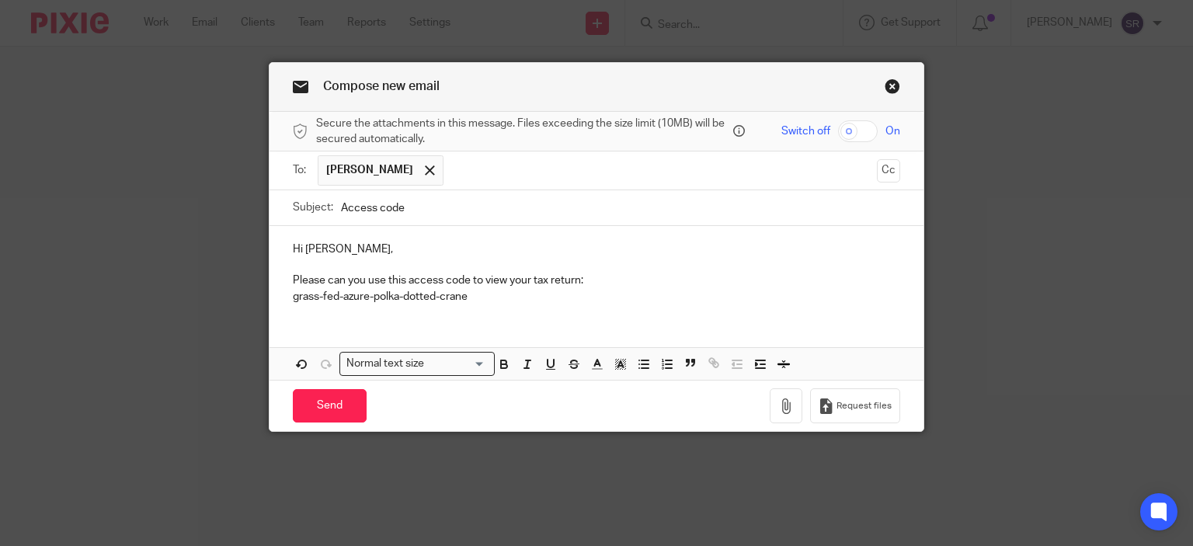
click at [361, 278] on p "Please can you use this access code to view your tax return:" at bounding box center [597, 281] width 608 height 16
click at [348, 402] on input "Send" at bounding box center [330, 405] width 74 height 33
